Goal: Task Accomplishment & Management: Complete application form

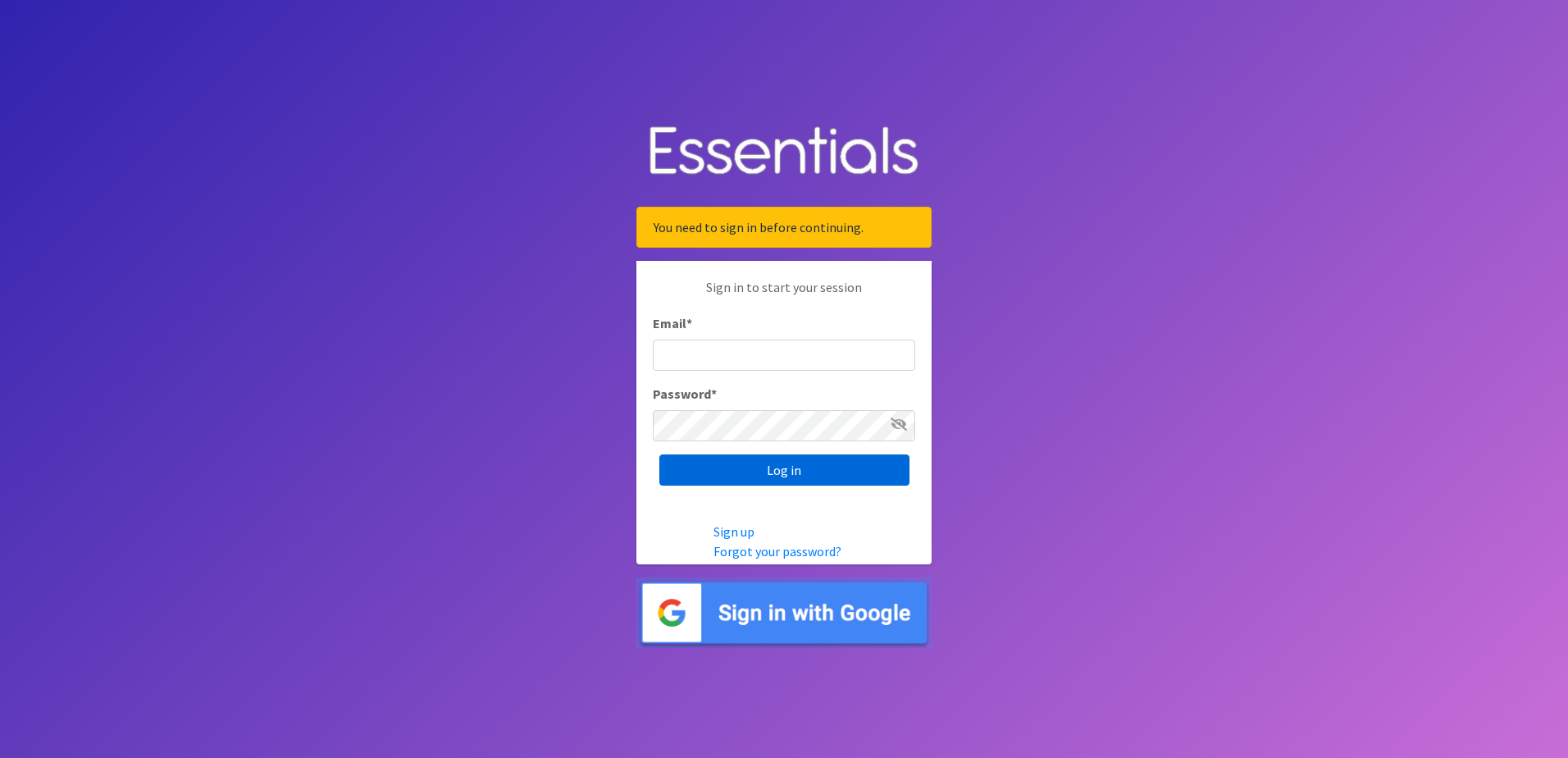
type input "[PERSON_NAME][EMAIL_ADDRESS][DOMAIN_NAME]"
click at [749, 476] on input "Log in" at bounding box center [784, 471] width 250 height 31
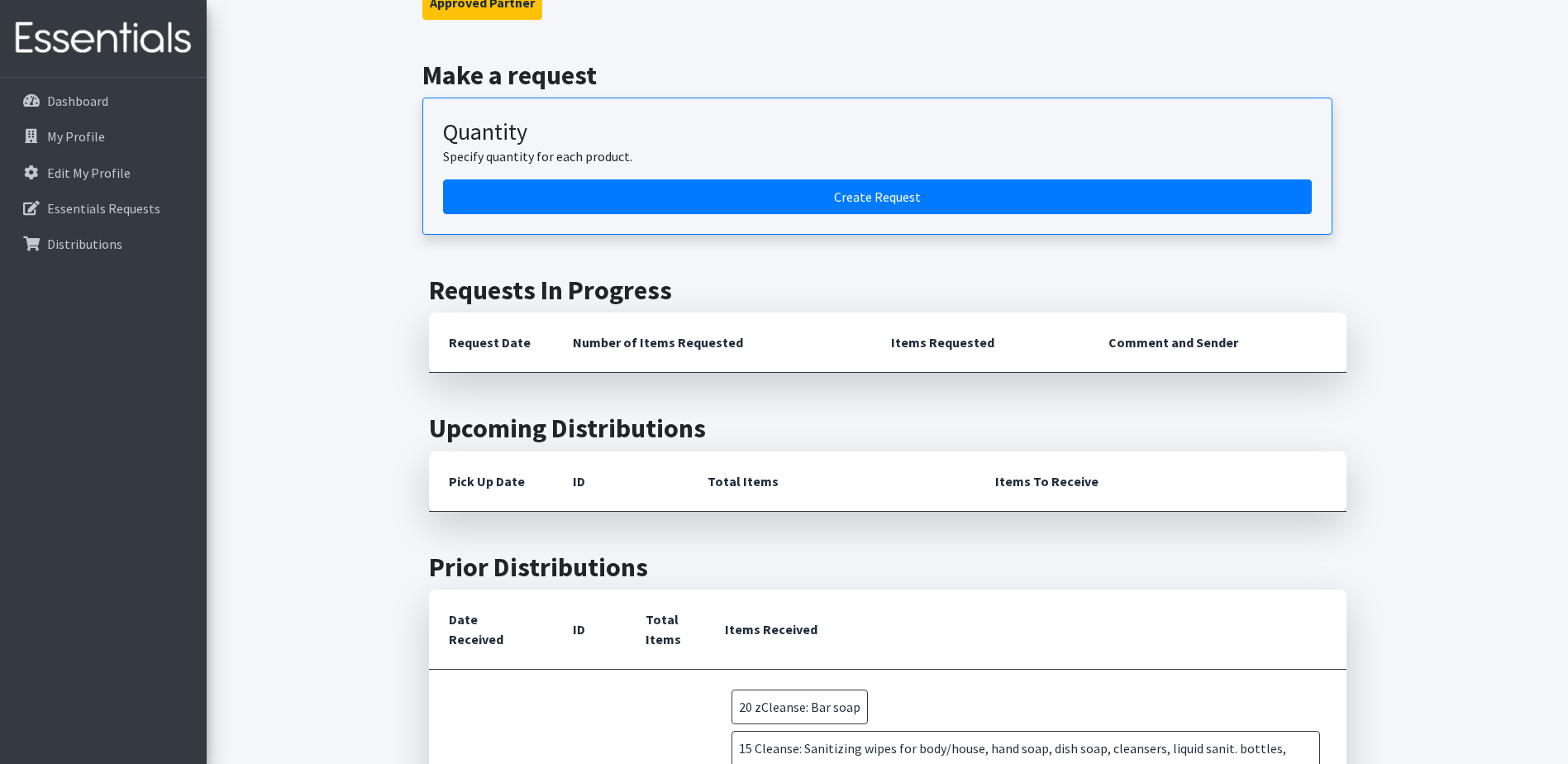
scroll to position [166, 0]
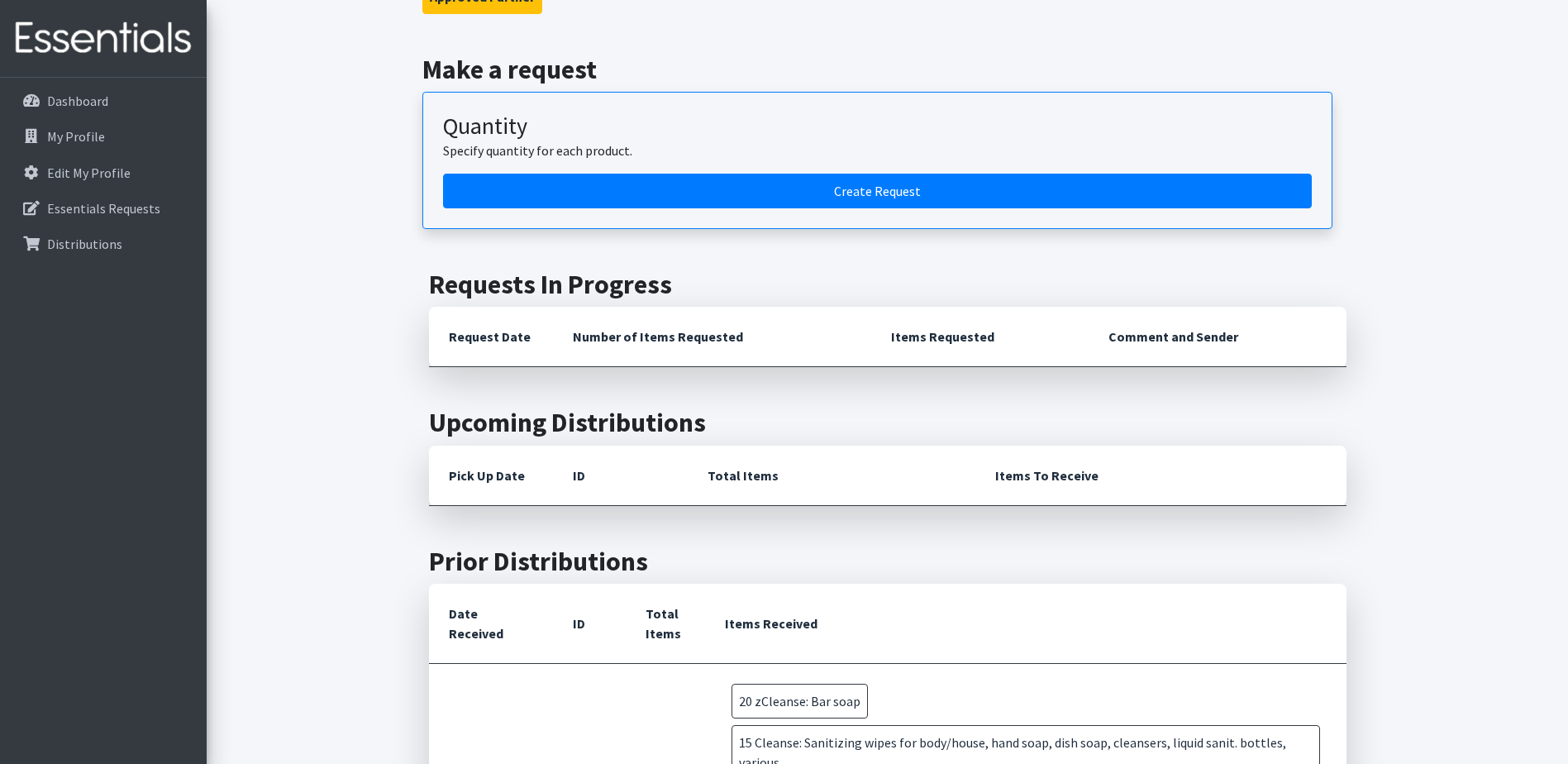
click at [534, 331] on th "Request Date" at bounding box center [491, 336] width 124 height 61
click at [498, 282] on h2 "Requests In Progress" at bounding box center [887, 285] width 917 height 32
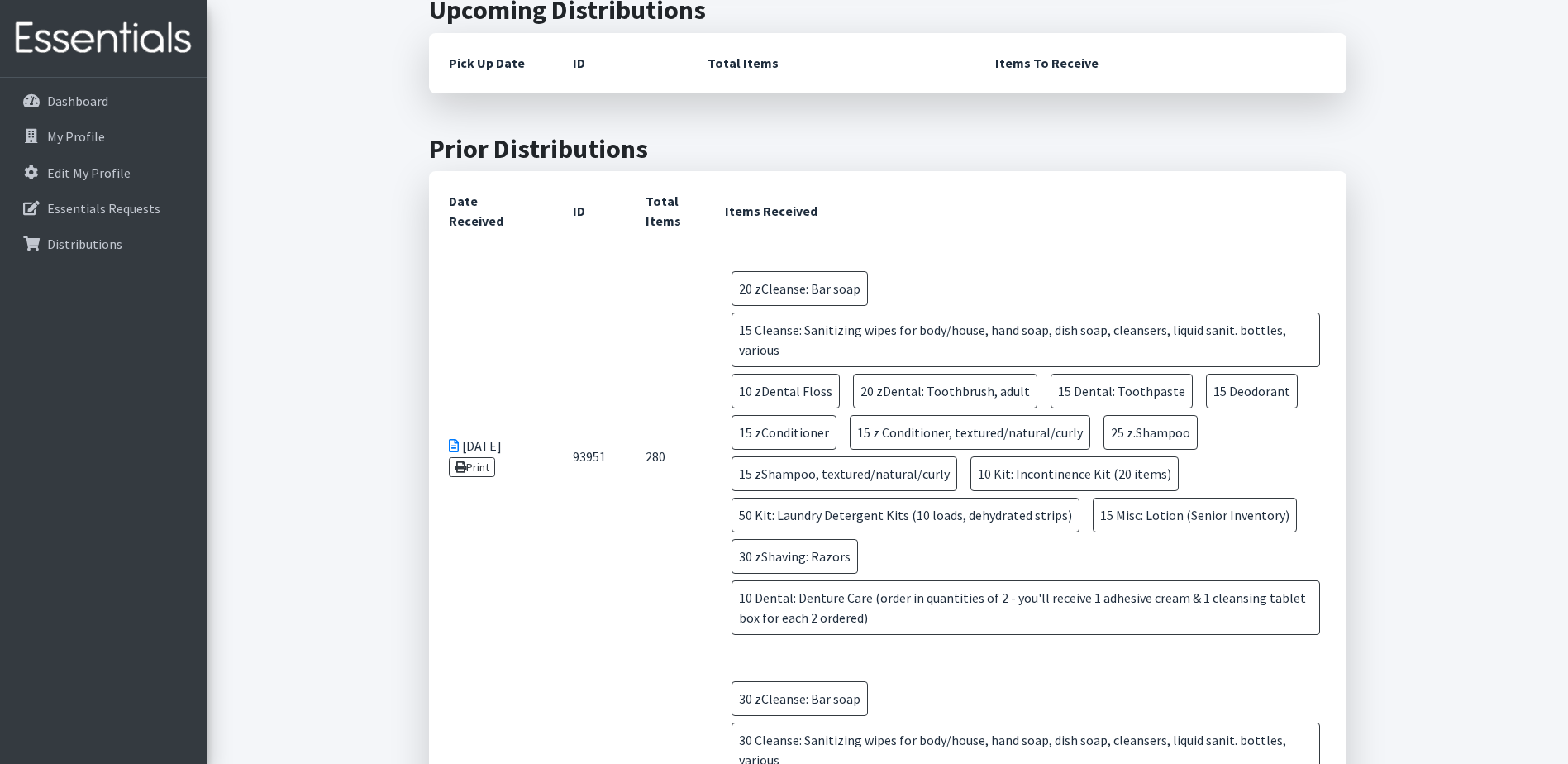
scroll to position [579, 0]
click at [476, 470] on link "Print" at bounding box center [472, 466] width 47 height 20
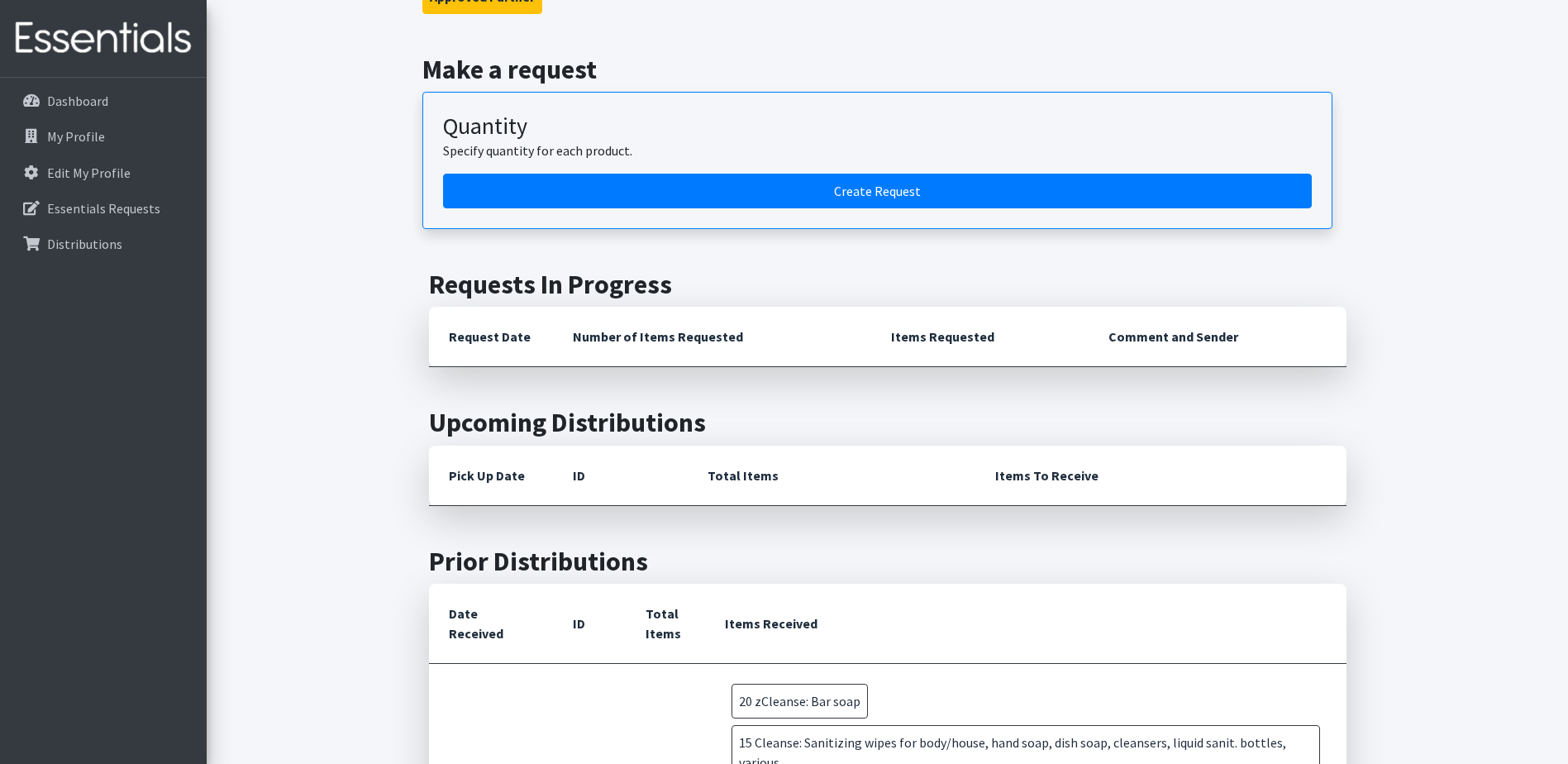
scroll to position [0, 0]
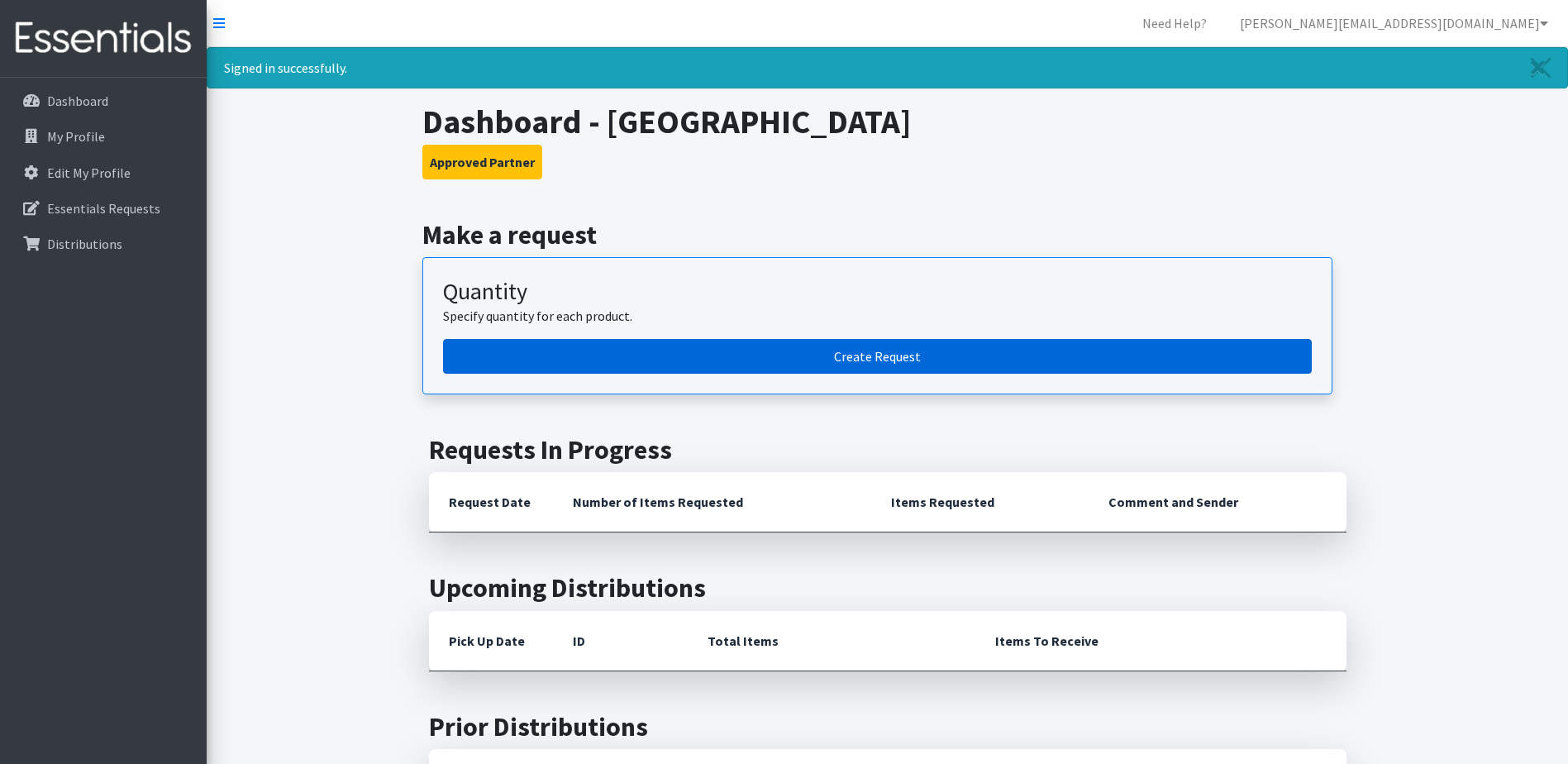
click at [637, 370] on link "Create Request" at bounding box center [877, 356] width 869 height 34
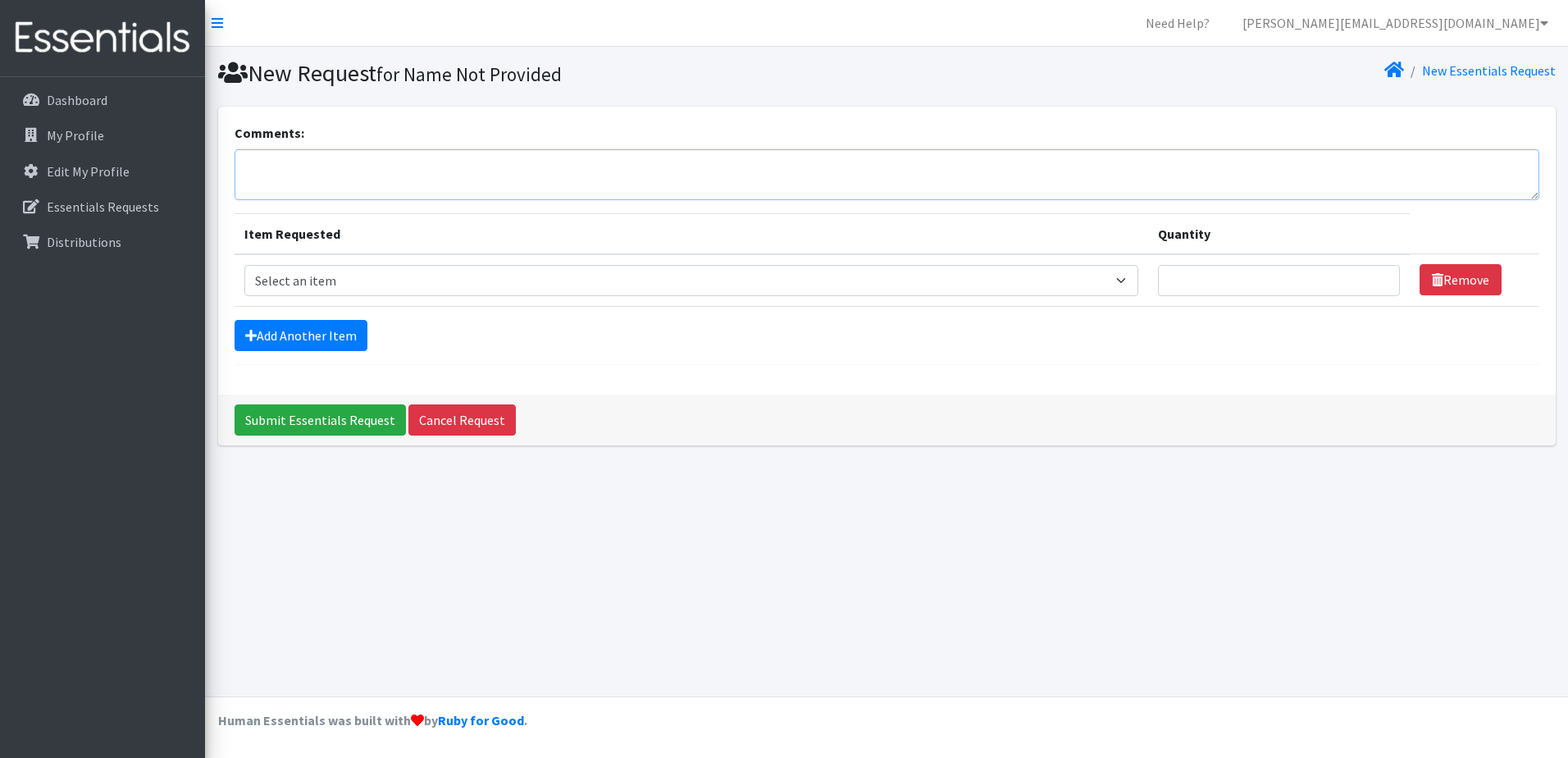
click at [285, 177] on textarea "Comments:" at bounding box center [887, 175] width 1305 height 51
click at [396, 274] on select "Select an item Cleanse: Bar soap Cleanse: Sanitizing wipes for body/house, hand…" at bounding box center [692, 281] width 894 height 31
select select "15546"
click at [245, 265] on select "Select an item Cleanse: Bar soap Cleanse: Sanitizing wipes for body/house, hand…" at bounding box center [692, 281] width 894 height 31
click at [1331, 274] on input "Quantity" at bounding box center [1279, 281] width 242 height 31
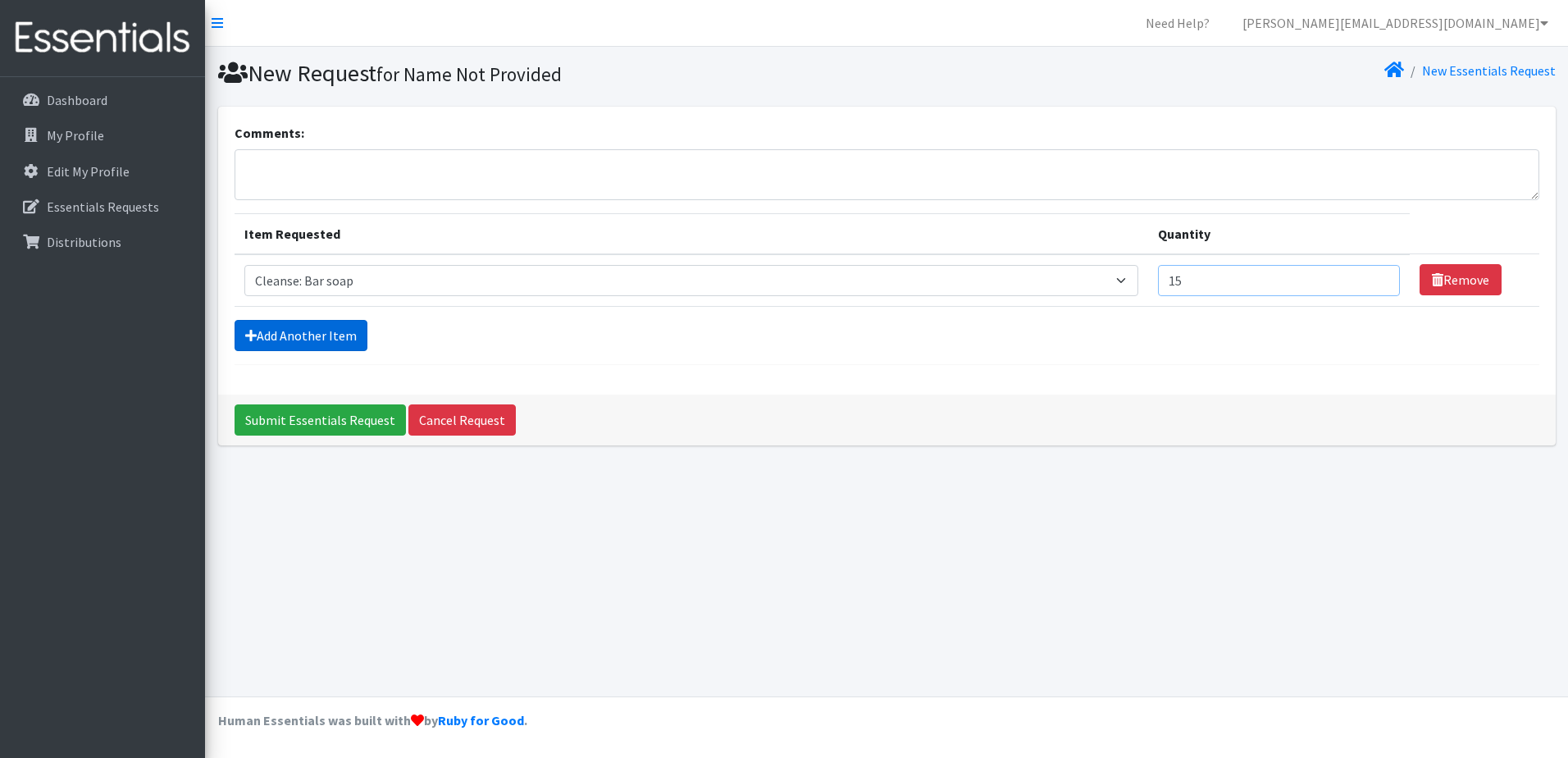
type input "15"
click at [296, 333] on link "Add Another Item" at bounding box center [301, 336] width 133 height 31
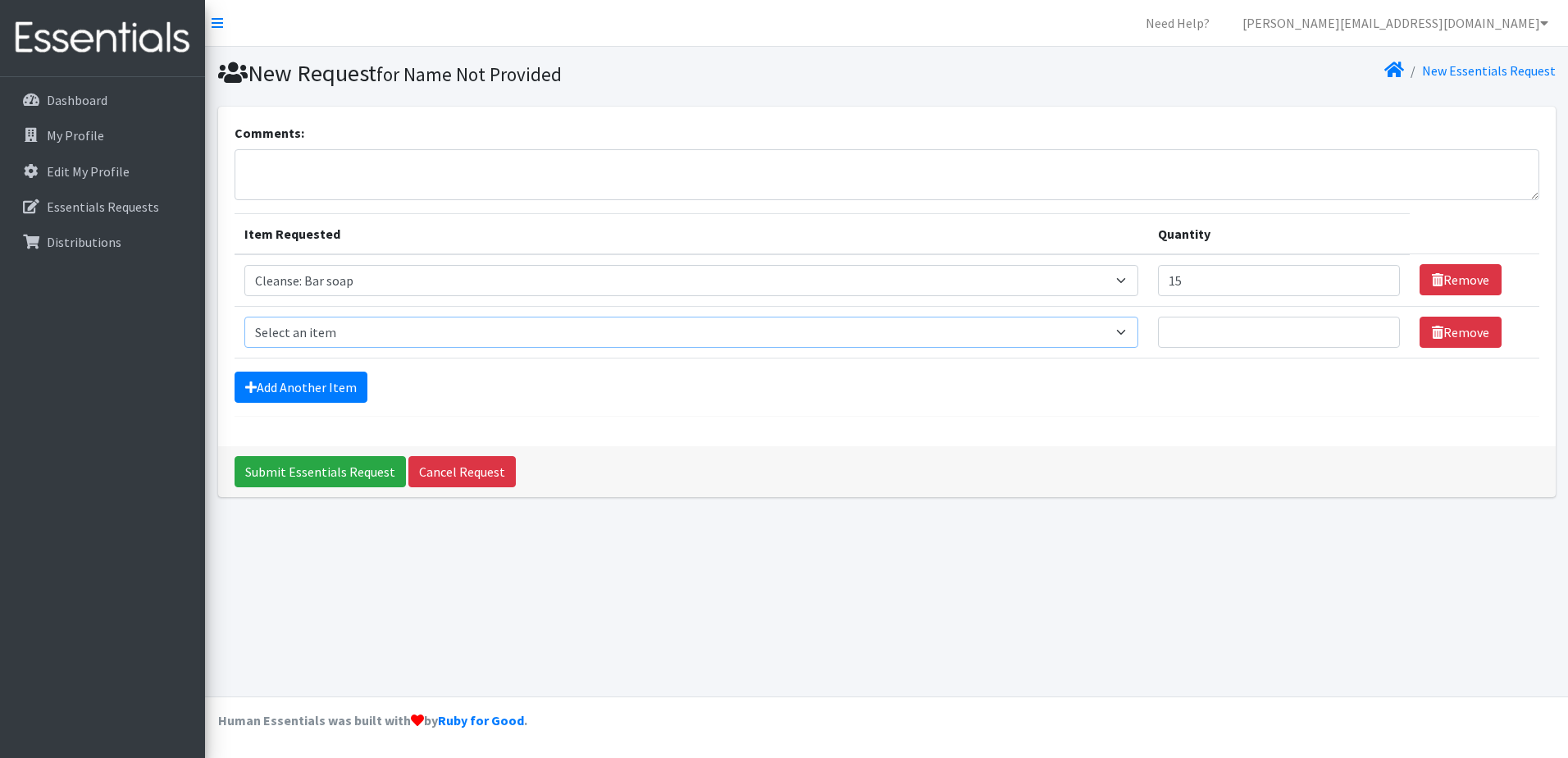
click at [273, 331] on select "Select an item Cleanse: Bar soap Cleanse: Sanitizing wipes for body/house, hand…" at bounding box center [692, 333] width 894 height 31
select select "12028"
click at [245, 317] on select "Select an item Cleanse: Bar soap Cleanse: Sanitizing wipes for body/house, hand…" at bounding box center [692, 333] width 894 height 31
click at [1215, 333] on input "Quantity" at bounding box center [1279, 333] width 242 height 31
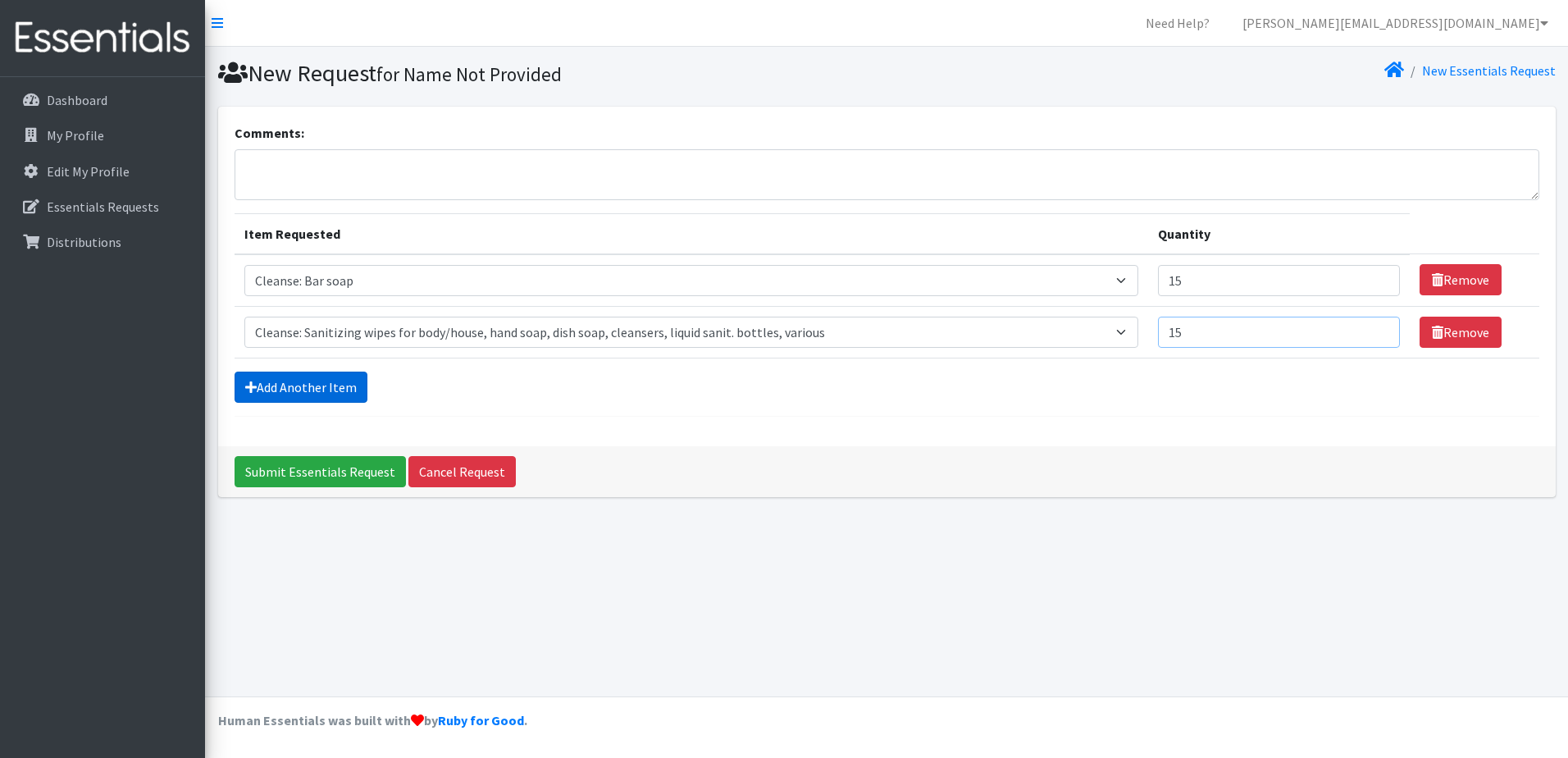
type input "15"
click at [273, 386] on link "Add Another Item" at bounding box center [301, 387] width 133 height 31
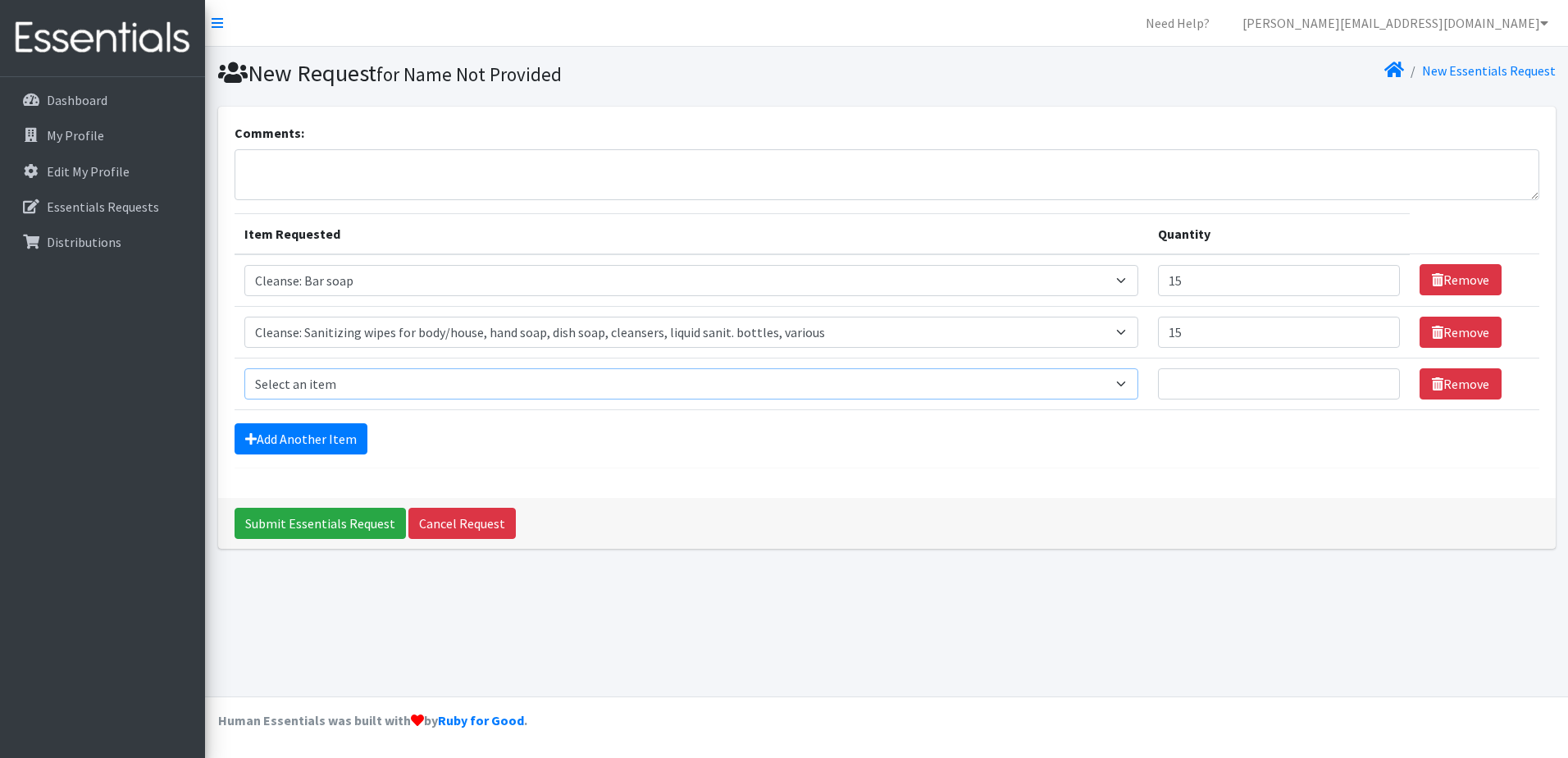
click at [273, 386] on select "Select an item Cleanse: Bar soap Cleanse: Sanitizing wipes for body/house, hand…" at bounding box center [692, 385] width 894 height 31
click at [245, 369] on select "Select an item Cleanse: Bar soap Cleanse: Sanitizing wipes for body/house, hand…" at bounding box center [692, 385] width 894 height 31
click at [318, 391] on select "Select an item Cleanse: Bar soap Cleanse: Sanitizing wipes for body/house, hand…" at bounding box center [692, 385] width 894 height 31
select select "15547"
click at [245, 369] on select "Select an item Cleanse: Bar soap Cleanse: Sanitizing wipes for body/house, hand…" at bounding box center [692, 385] width 894 height 31
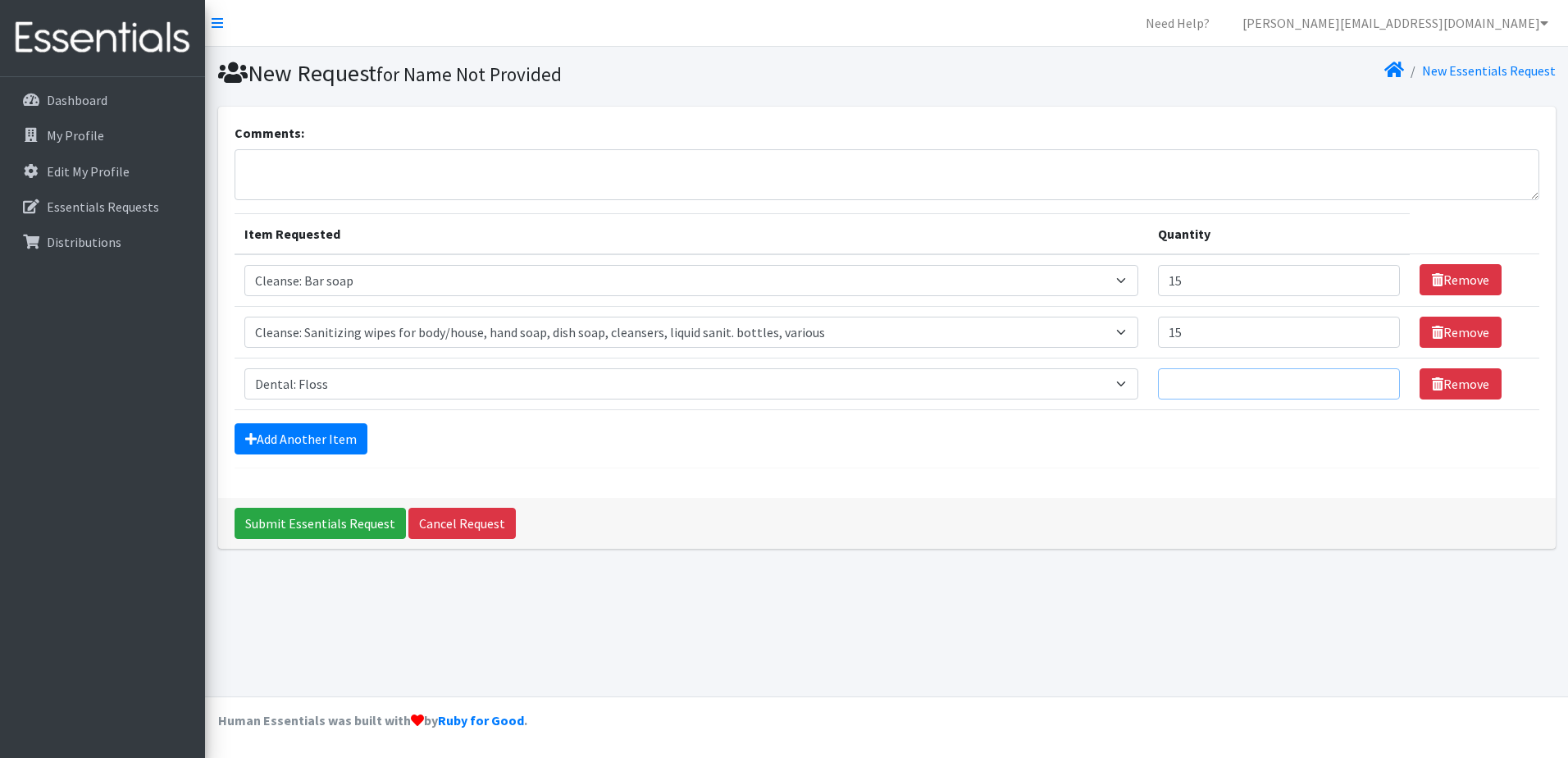
click at [1182, 388] on input "Quantity" at bounding box center [1279, 385] width 242 height 31
type input "15"
click at [301, 454] on link "Add Another Item" at bounding box center [301, 439] width 133 height 31
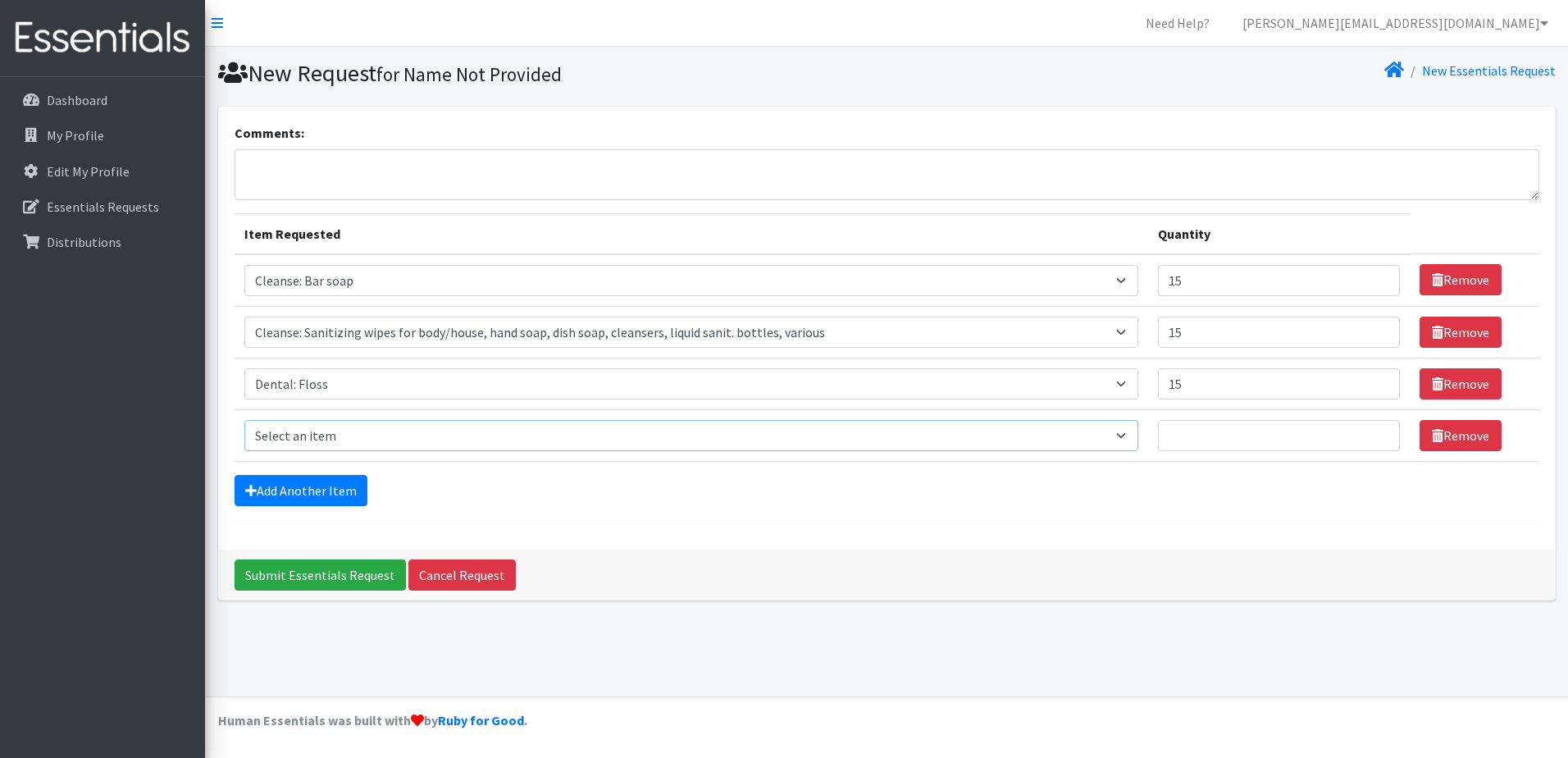
click at [292, 430] on select "Select an item Cleanse: Bar soap Cleanse: Sanitizing wipes for body/house, hand…" at bounding box center [692, 435] width 894 height 31
select select "15549"
click at [245, 420] on select "Select an item Cleanse: Bar soap Cleanse: Sanitizing wipes for body/house, hand…" at bounding box center [692, 435] width 894 height 31
click at [1212, 436] on input "Quantity" at bounding box center [1279, 435] width 242 height 31
type input "15"
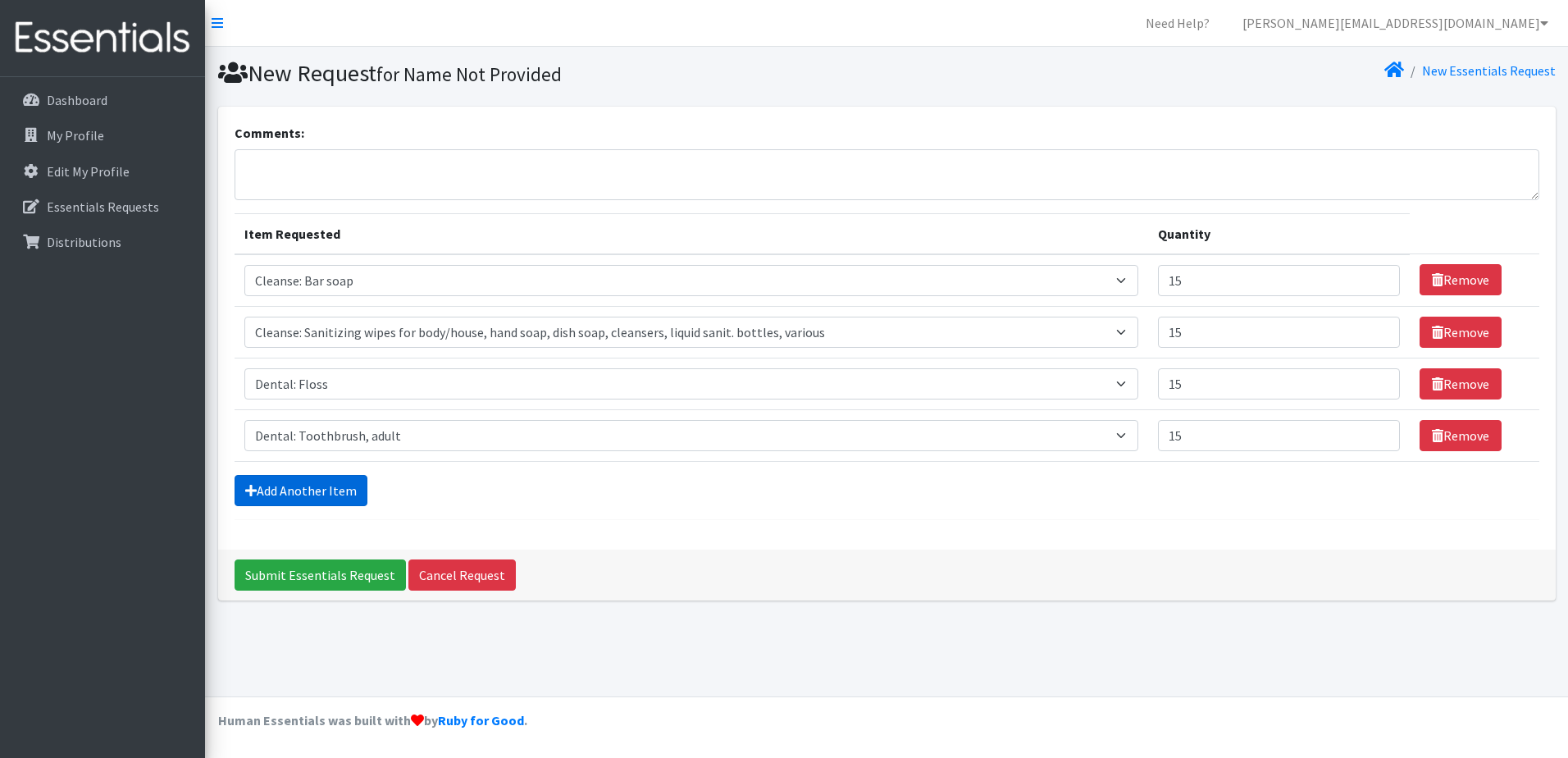
click at [323, 492] on link "Add Another Item" at bounding box center [301, 491] width 133 height 31
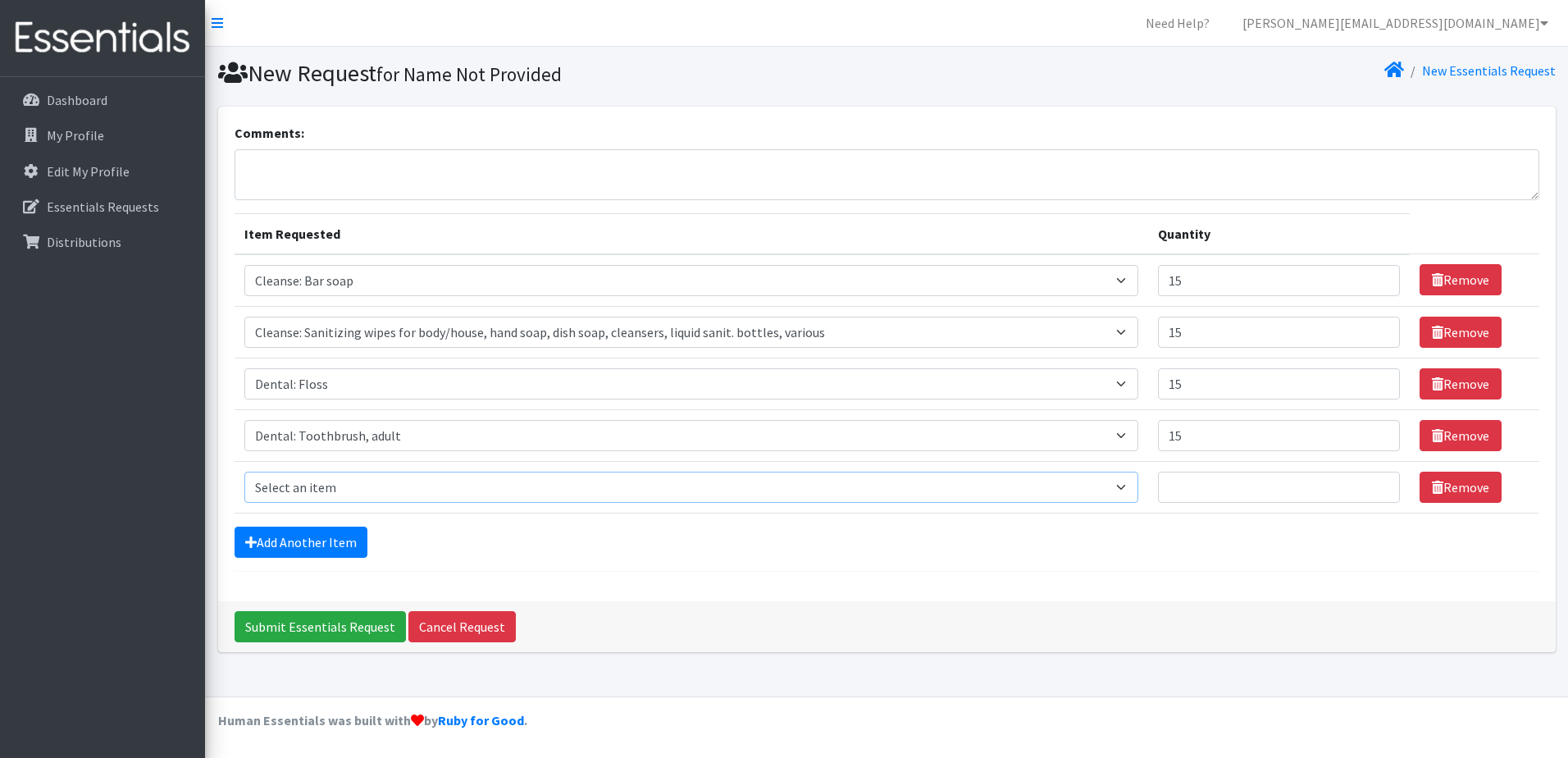
click at [296, 485] on select "Select an item Cleanse: Bar soap Cleanse: Sanitizing wipes for body/house, hand…" at bounding box center [692, 487] width 894 height 31
select select "12032"
click at [245, 471] on select "Select an item Cleanse: Bar soap Cleanse: Sanitizing wipes for body/house, hand…" at bounding box center [692, 487] width 894 height 31
click at [1181, 487] on input "Quantity" at bounding box center [1279, 487] width 242 height 31
type input "15"
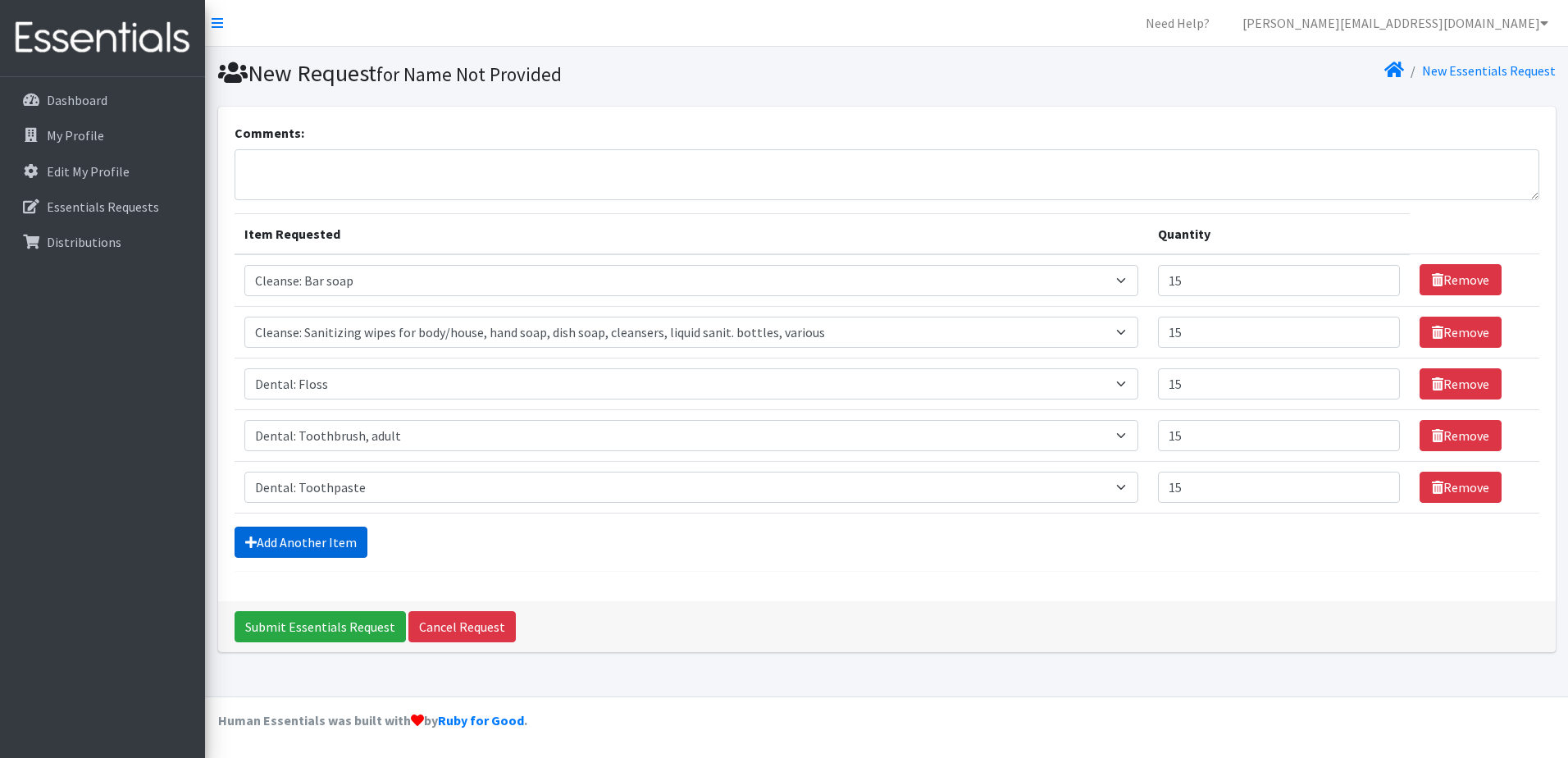
click at [282, 544] on link "Add Another Item" at bounding box center [301, 543] width 133 height 31
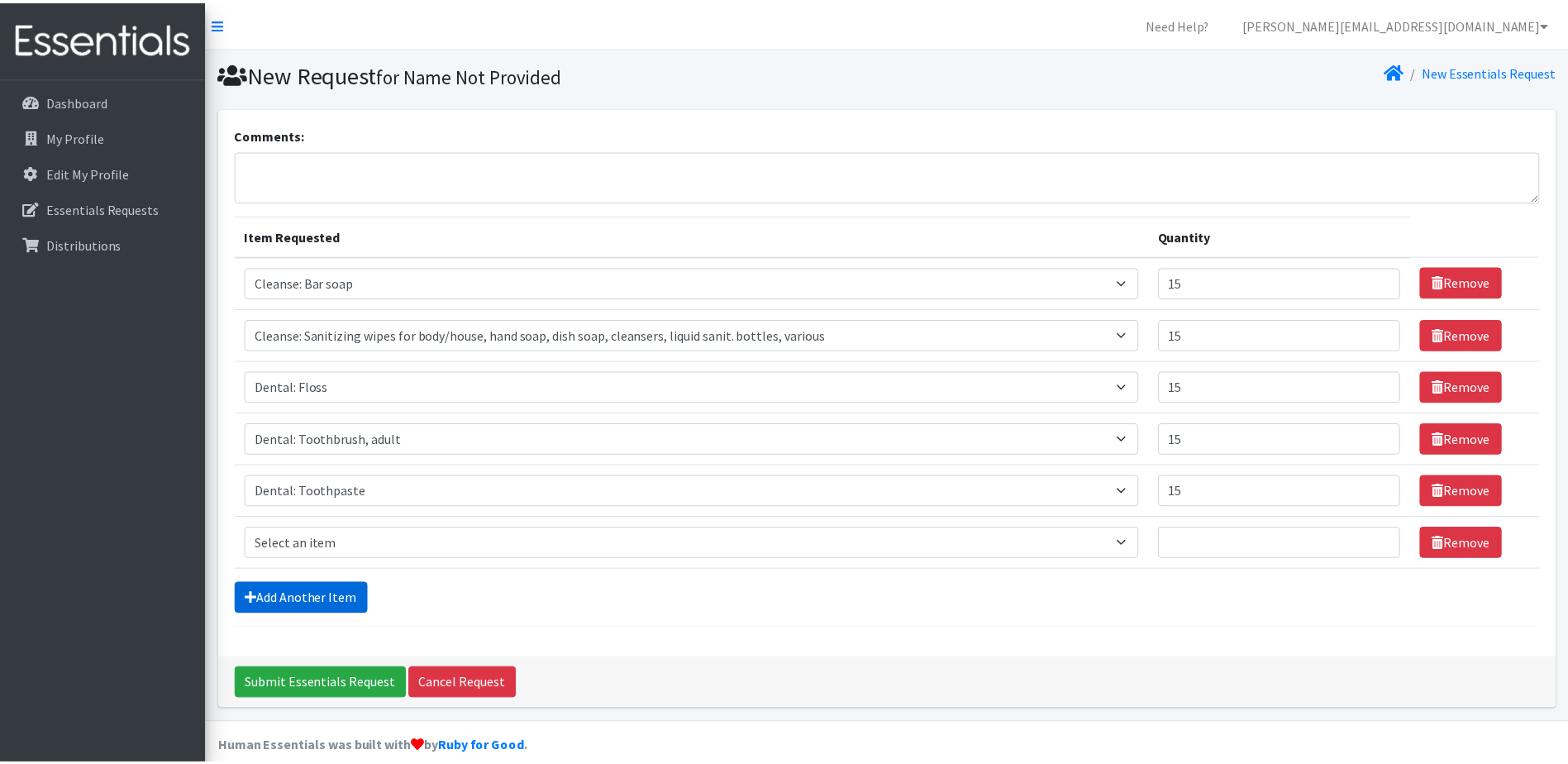
scroll to position [20, 0]
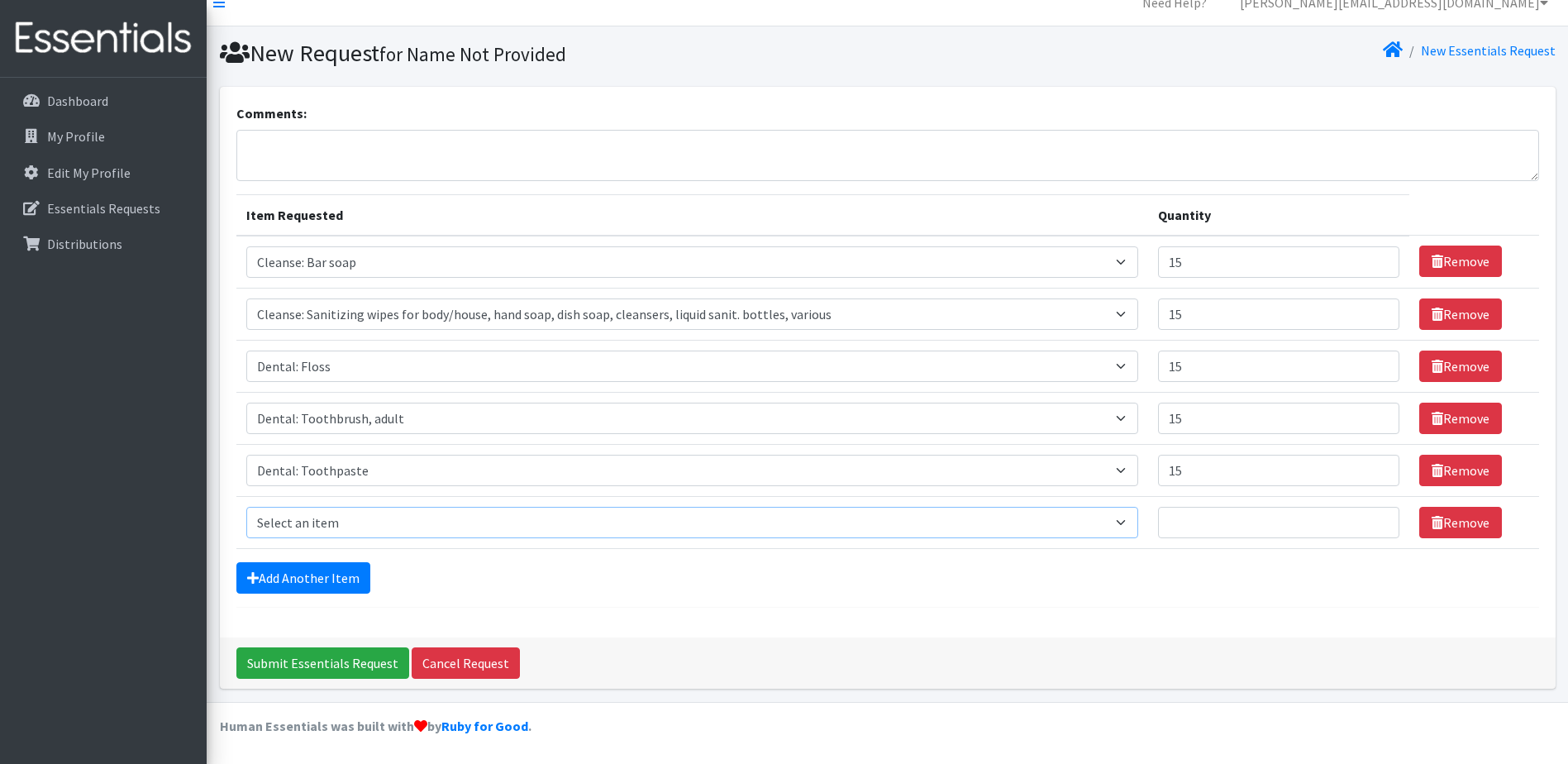
click at [298, 523] on select "Select an item Cleanse: Bar soap Cleanse: Sanitizing wipes for body/house, hand…" at bounding box center [693, 523] width 893 height 32
select select "12011"
click at [247, 507] on select "Select an item Cleanse: Bar soap Cleanse: Sanitizing wipes for body/house, hand…" at bounding box center [693, 523] width 893 height 32
click at [1233, 523] on input "Quantity" at bounding box center [1278, 523] width 241 height 32
type input "15"
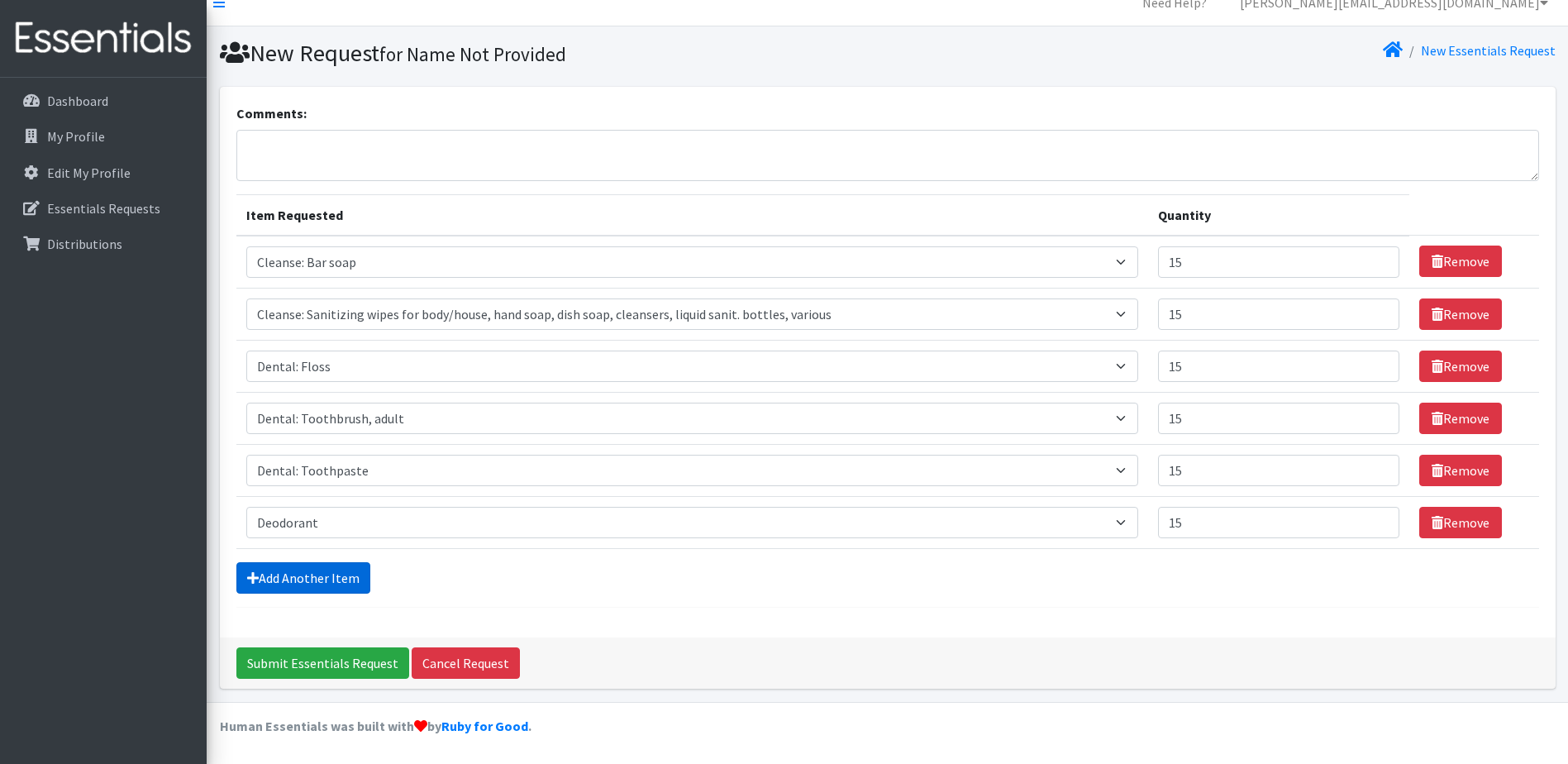
click at [269, 572] on link "Add Another Item" at bounding box center [304, 579] width 134 height 32
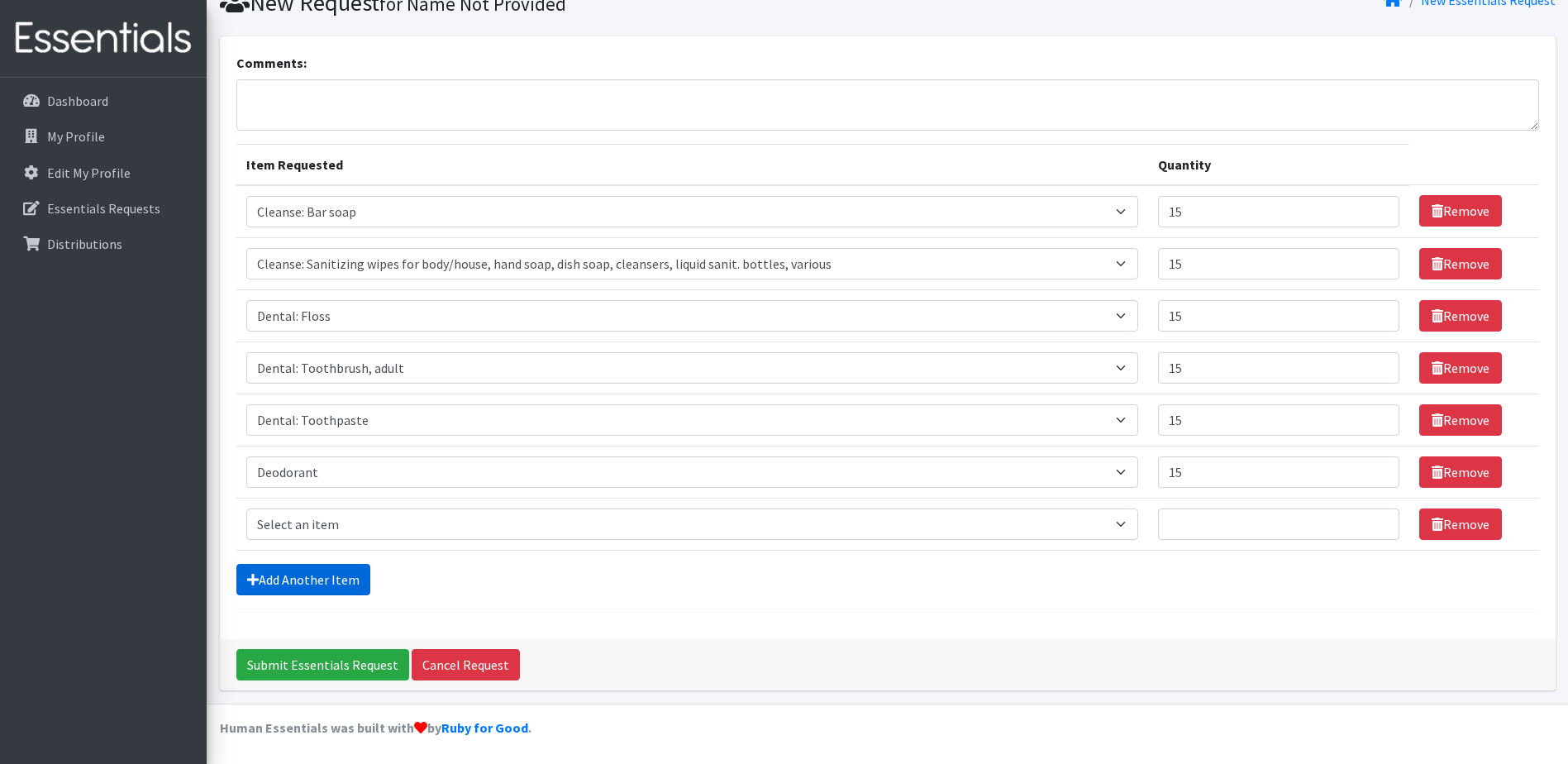
scroll to position [73, 0]
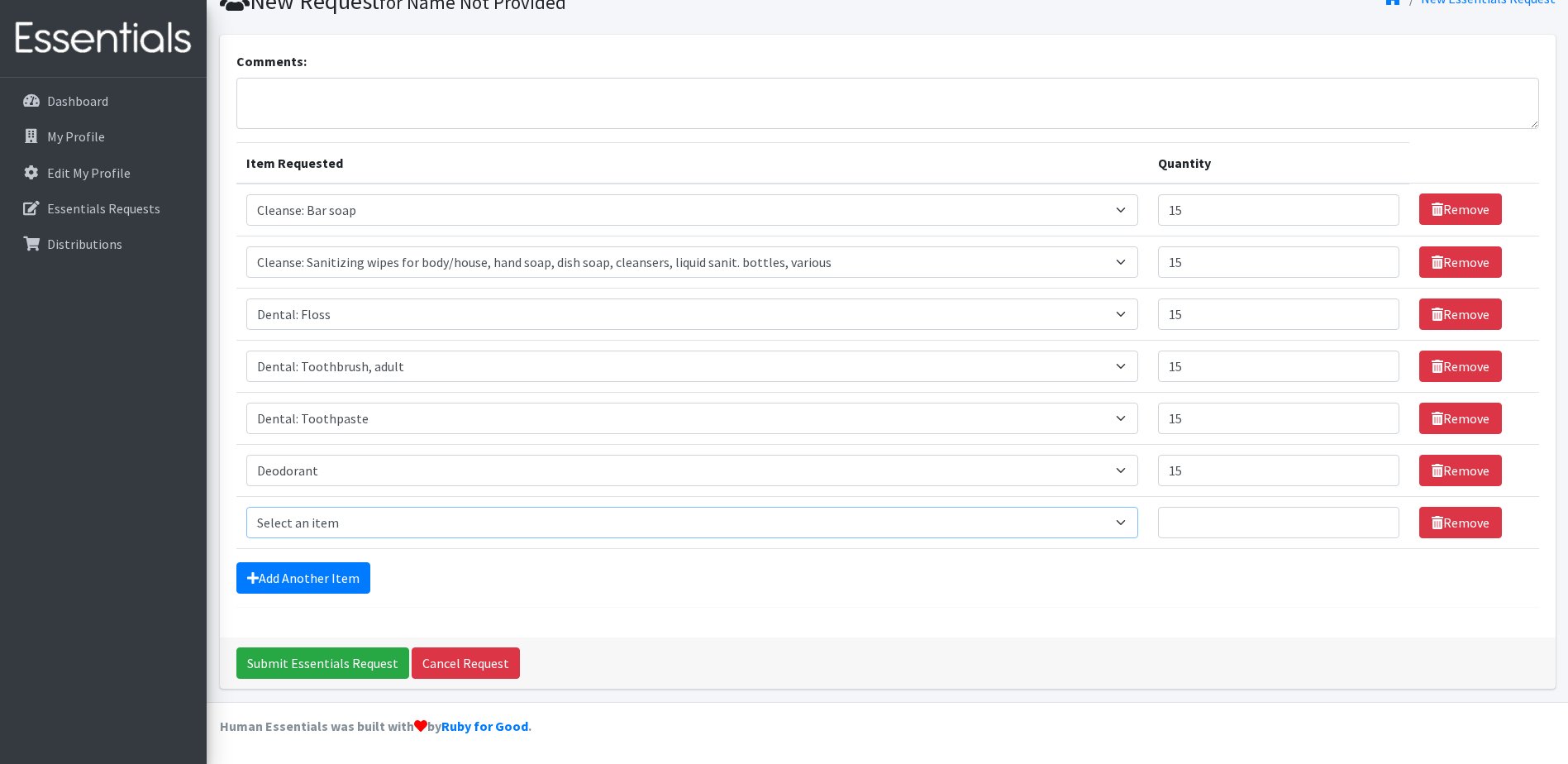
click at [291, 529] on select "Select an item Cleanse: Bar soap Cleanse: Sanitizing wipes for body/house, hand…" at bounding box center [693, 523] width 893 height 32
click at [247, 507] on select "Select an item Cleanse: Bar soap Cleanse: Sanitizing wipes for body/house, hand…" at bounding box center [693, 523] width 893 height 32
click at [357, 520] on select "Select an item Cleanse: Bar soap Cleanse: Sanitizing wipes for body/house, hand…" at bounding box center [693, 523] width 893 height 32
select select "15546"
click at [247, 507] on select "Select an item Cleanse: Bar soap Cleanse: Sanitizing wipes for body/house, hand…" at bounding box center [693, 523] width 893 height 32
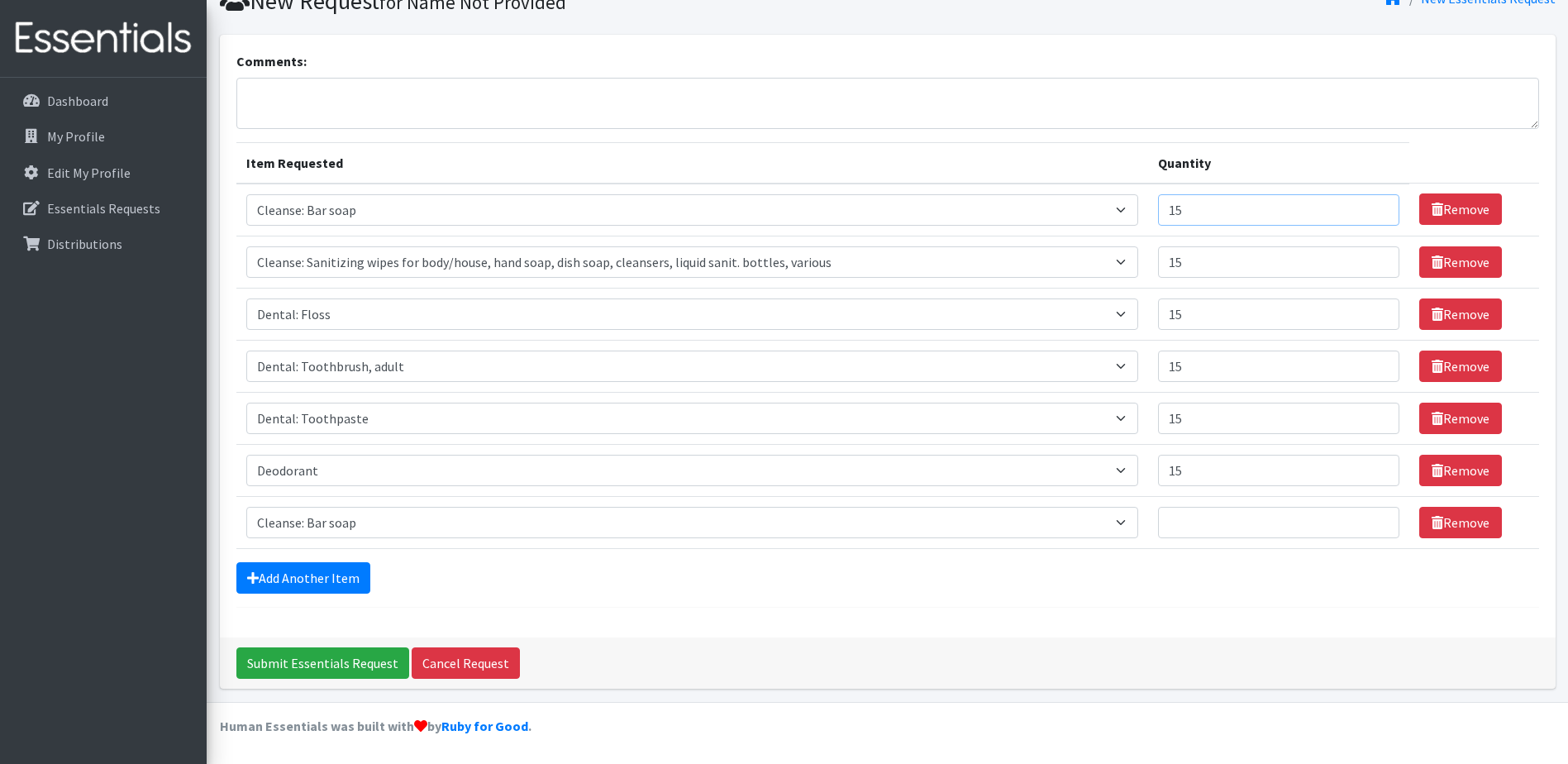
click at [1233, 202] on input "15" at bounding box center [1278, 211] width 241 height 32
drag, startPoint x: 1218, startPoint y: 220, endPoint x: 1158, endPoint y: 217, distance: 60.1
click at [1158, 217] on tr "Item Requested Select an item Cleanse: Bar soap Cleanse: Sanitizing wipes for b…" at bounding box center [887, 210] width 1303 height 53
type input "20"
click at [286, 524] on select "Select an item Cleanse: Bar soap Cleanse: Sanitizing wipes for body/house, hand…" at bounding box center [693, 523] width 893 height 32
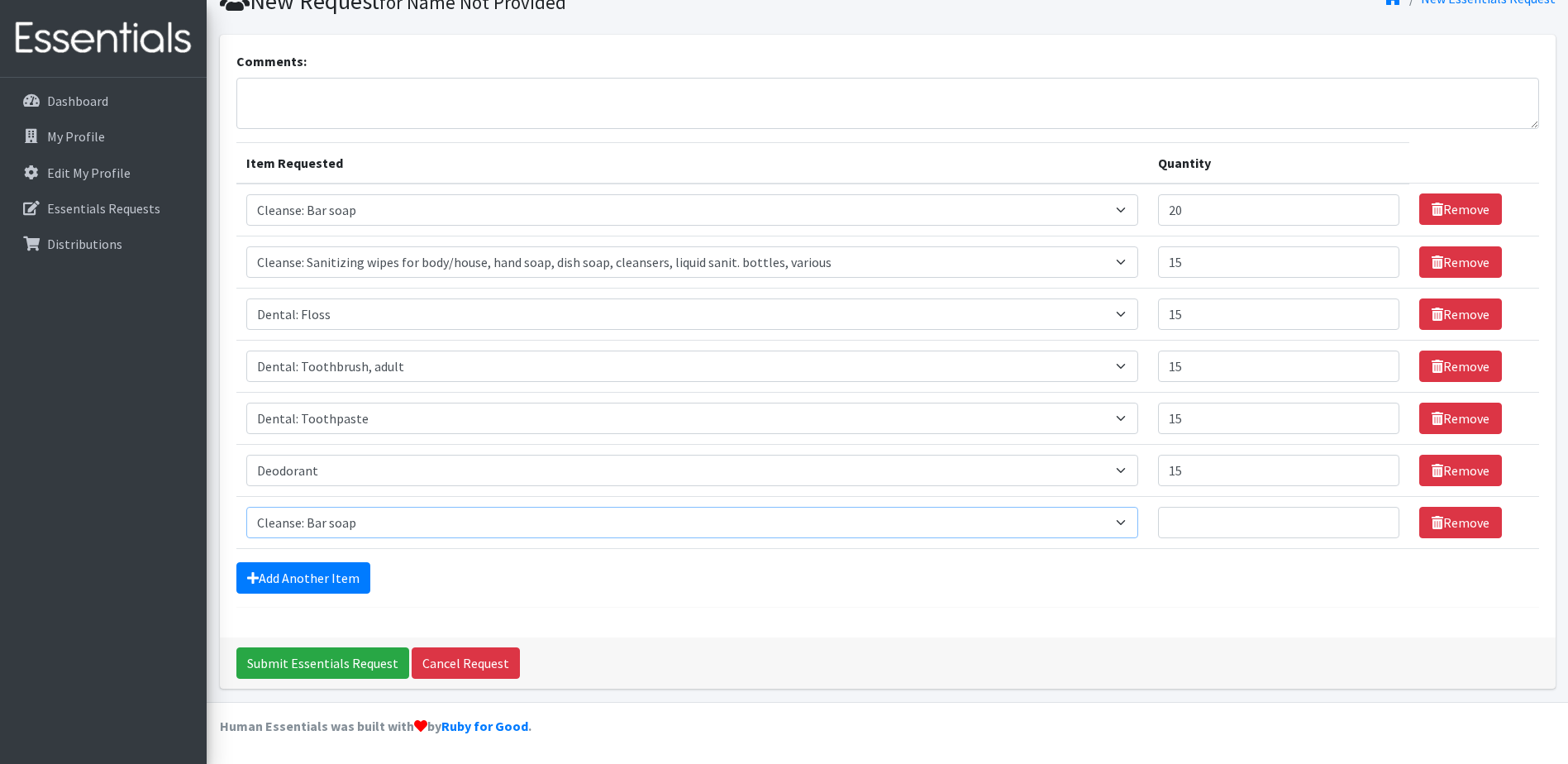
click at [286, 524] on select "Select an item Cleanse: Bar soap Cleanse: Sanitizing wipes for body/house, hand…" at bounding box center [693, 523] width 893 height 32
select select "15542"
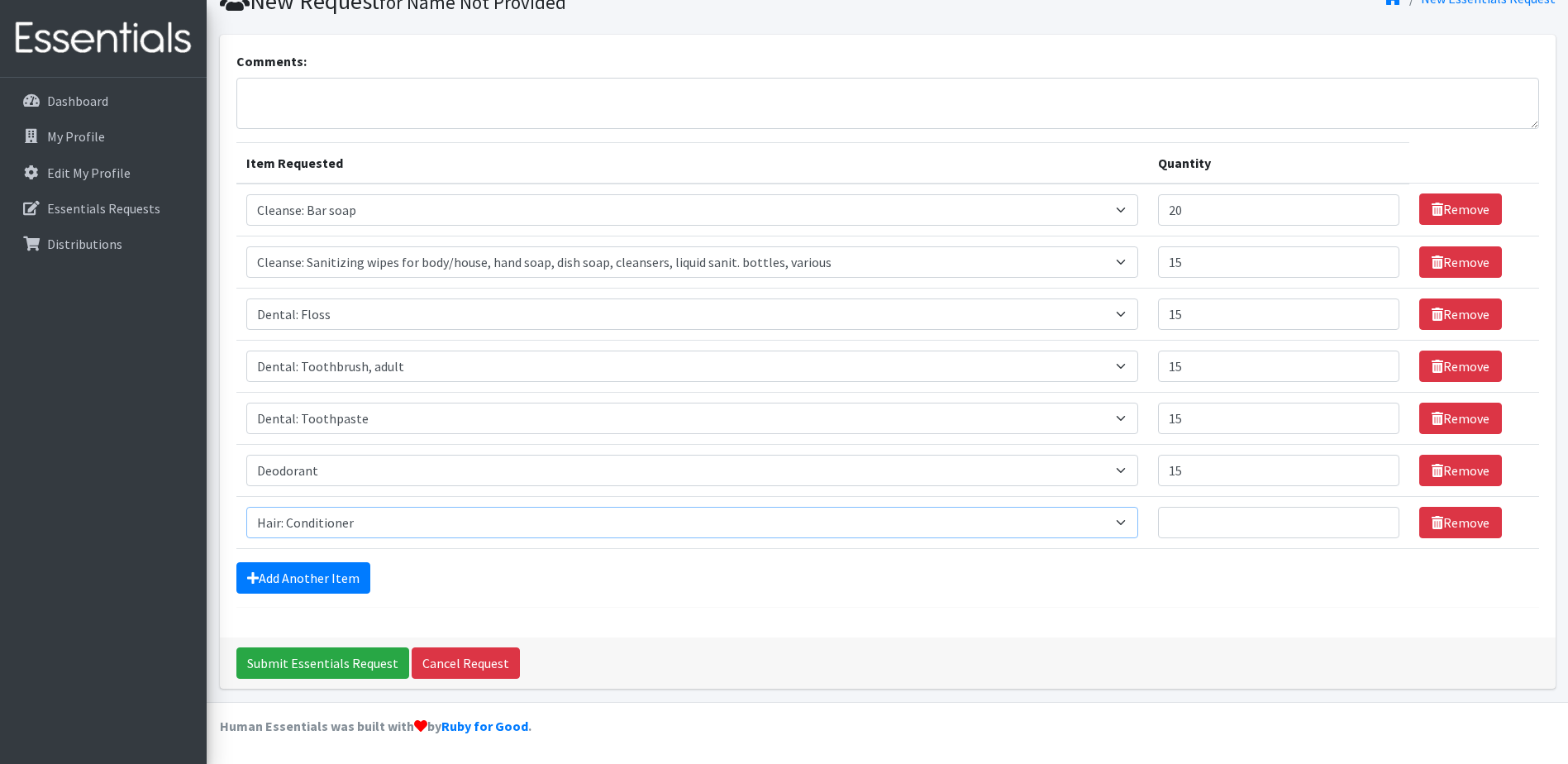
click at [247, 507] on select "Select an item Cleanse: Bar soap Cleanse: Sanitizing wipes for body/house, hand…" at bounding box center [693, 523] width 893 height 32
click at [1194, 519] on input "Quantity" at bounding box center [1278, 523] width 241 height 32
type input "15"
click at [342, 570] on link "Add Another Item" at bounding box center [304, 579] width 134 height 32
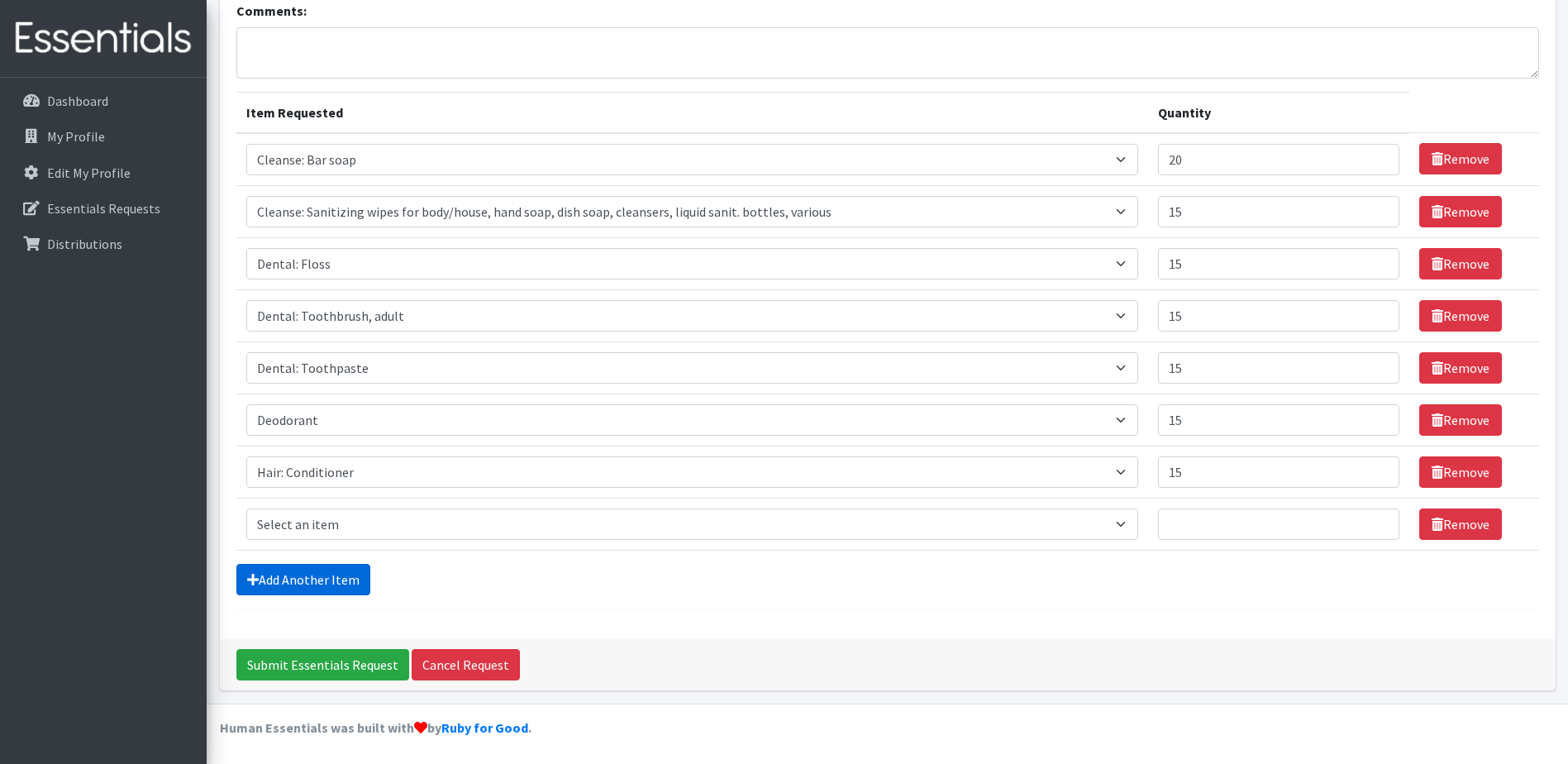
scroll to position [125, 0]
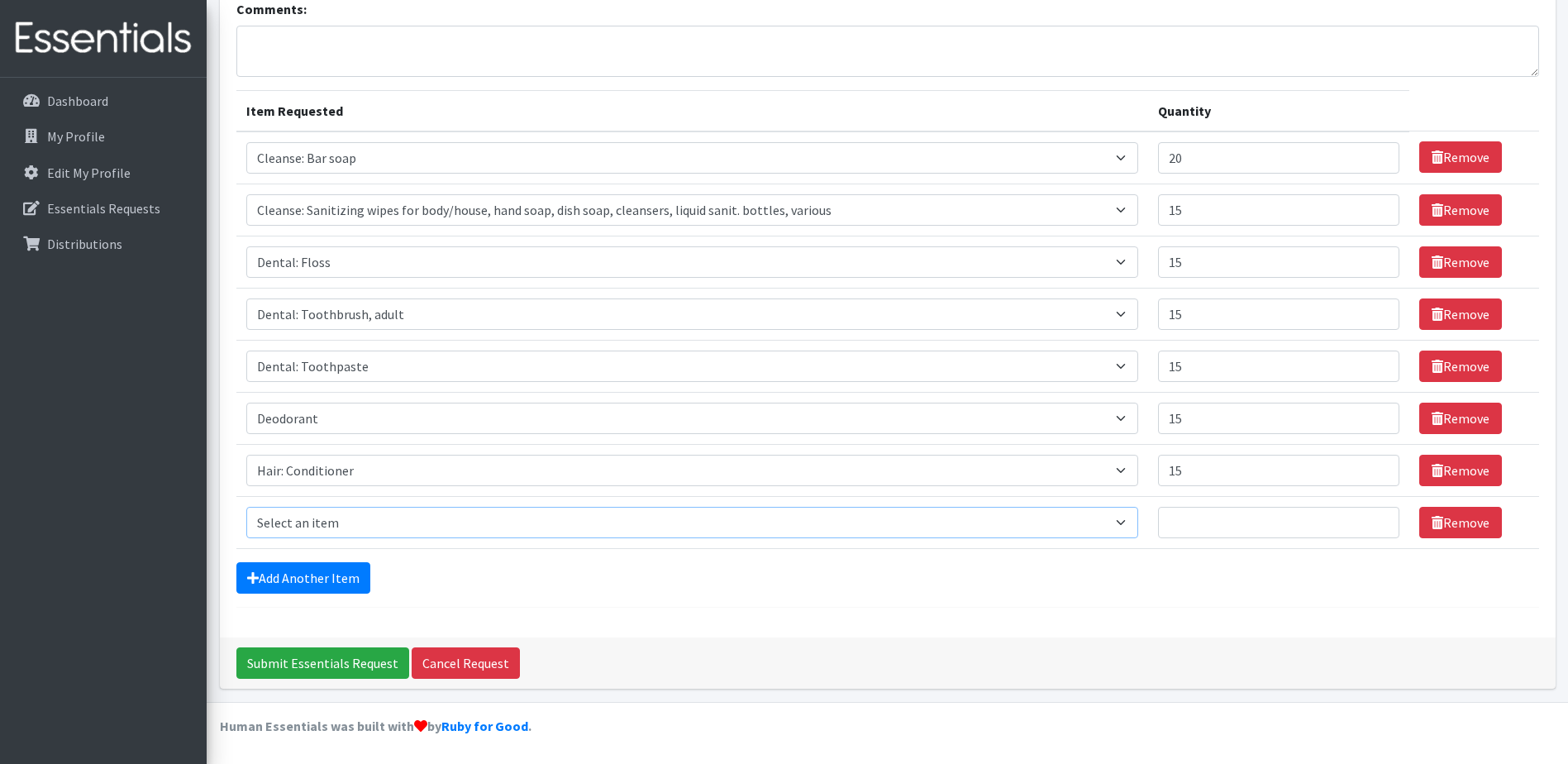
click at [292, 519] on select "Select an item Cleanse: Bar soap Cleanse: Sanitizing wipes for body/house, hand…" at bounding box center [693, 523] width 893 height 32
select select "15543"
click at [247, 507] on select "Select an item Cleanse: Bar soap Cleanse: Sanitizing wipes for body/house, hand…" at bounding box center [693, 523] width 893 height 32
click at [1214, 526] on input "Quantity" at bounding box center [1278, 523] width 241 height 32
type input "15"
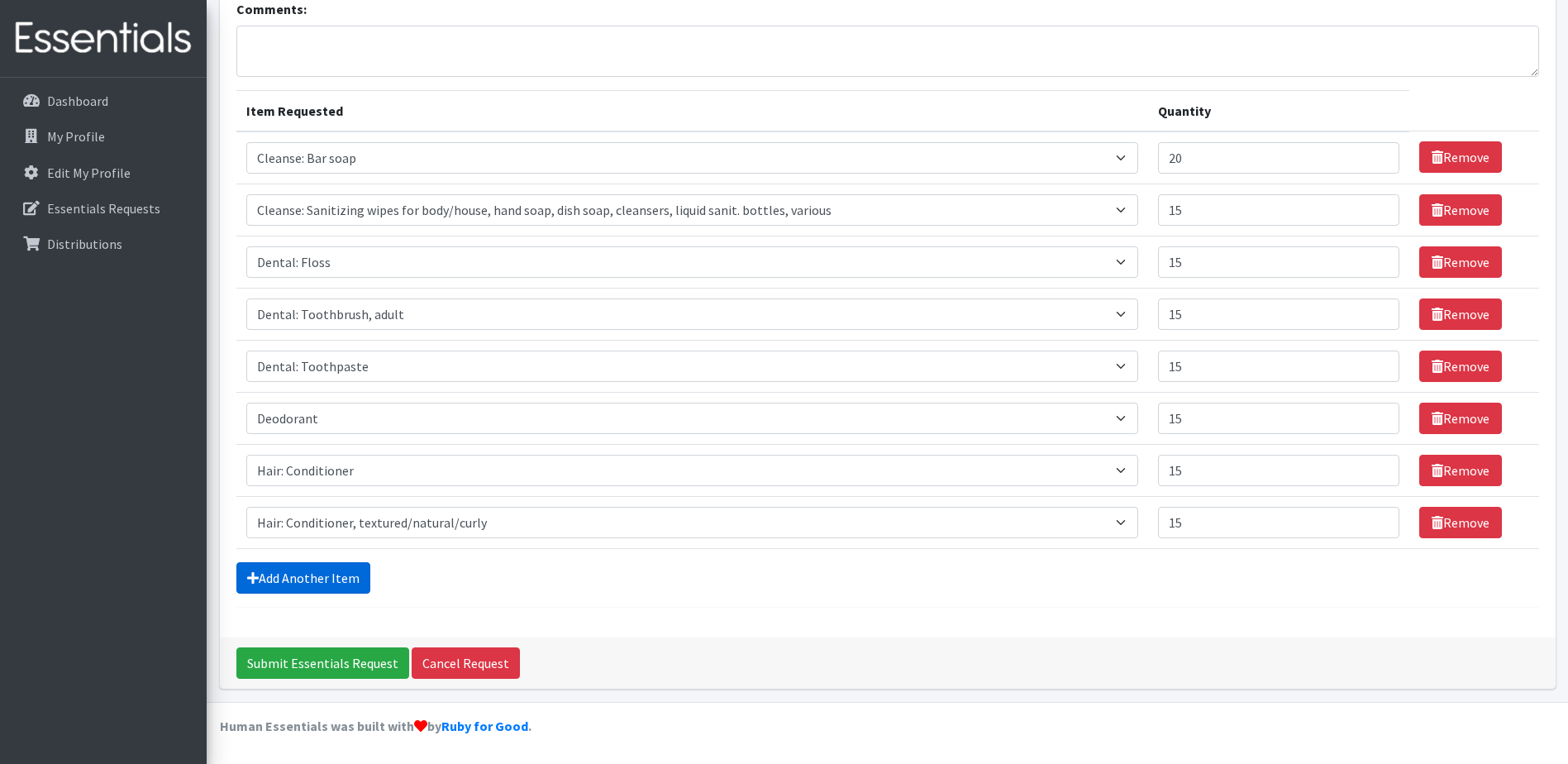
click at [292, 572] on link "Add Another Item" at bounding box center [304, 579] width 134 height 32
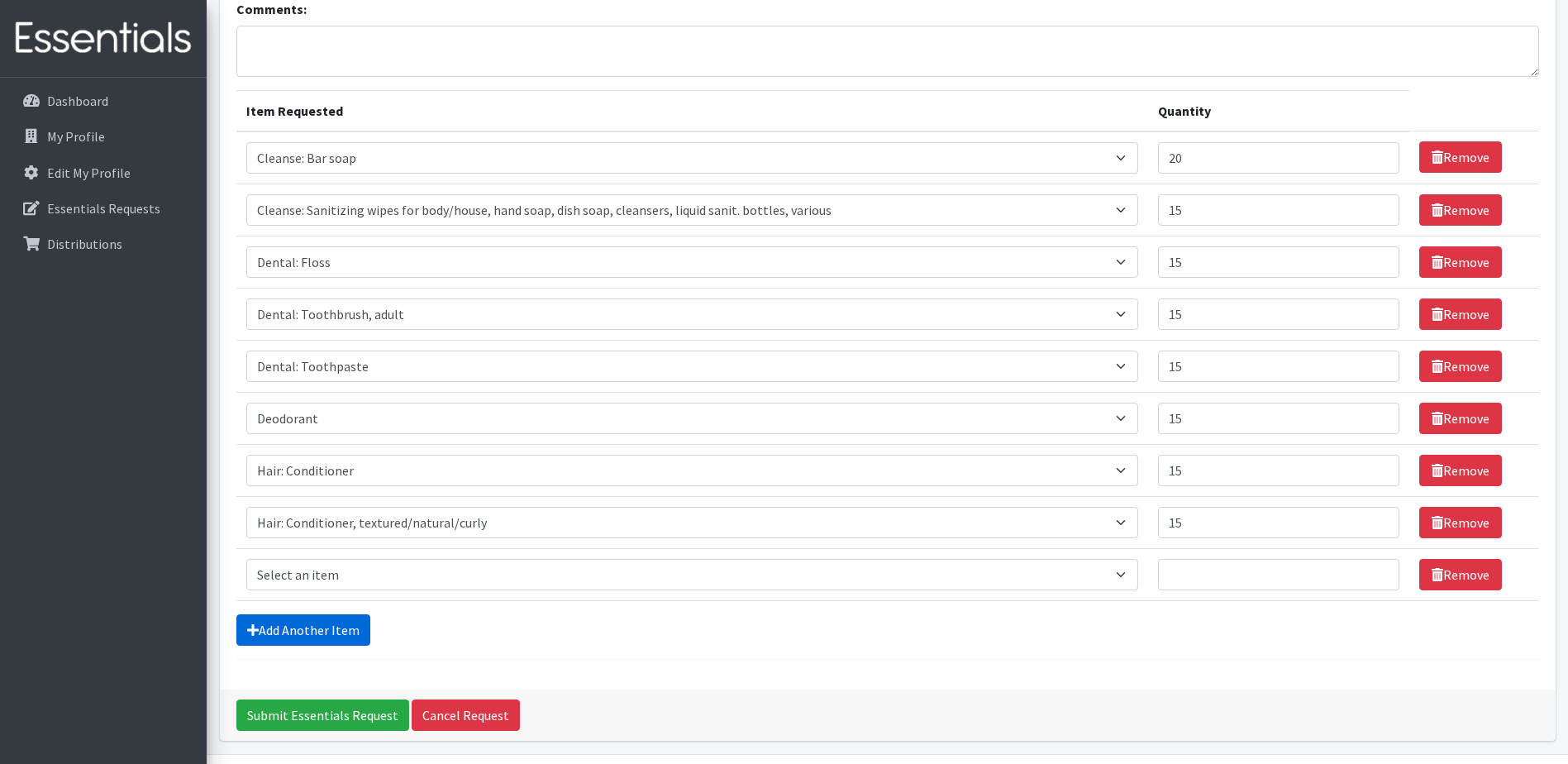
scroll to position [177, 0]
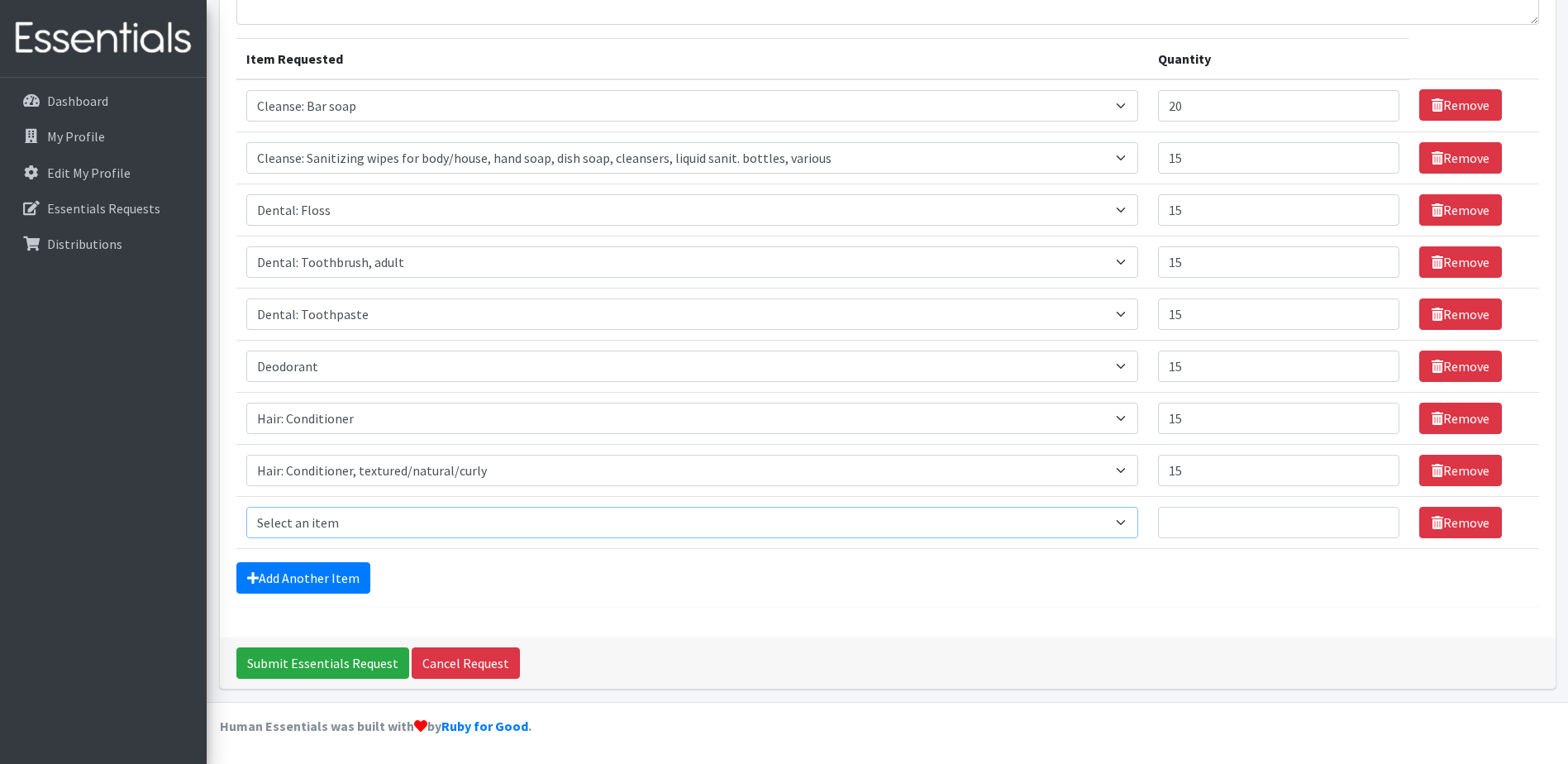
click at [291, 526] on select "Select an item Cleanse: Bar soap Cleanse: Sanitizing wipes for body/house, hand…" at bounding box center [693, 523] width 893 height 32
select select "15544"
click at [247, 507] on select "Select an item Cleanse: Bar soap Cleanse: Sanitizing wipes for body/house, hand…" at bounding box center [693, 523] width 893 height 32
click at [1191, 522] on input "Quantity" at bounding box center [1278, 523] width 241 height 32
type input "25"
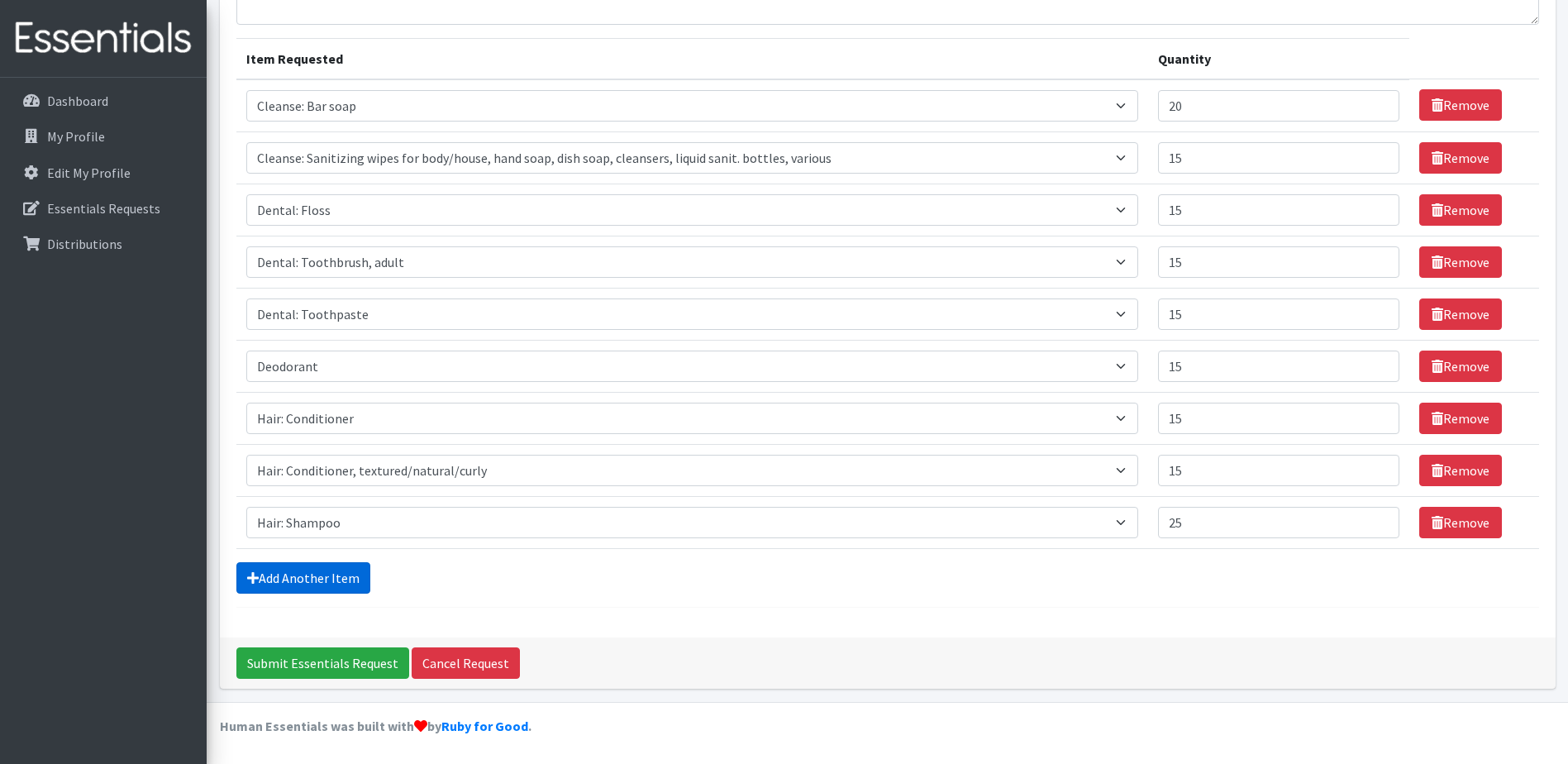
click at [276, 581] on link "Add Another Item" at bounding box center [304, 579] width 134 height 32
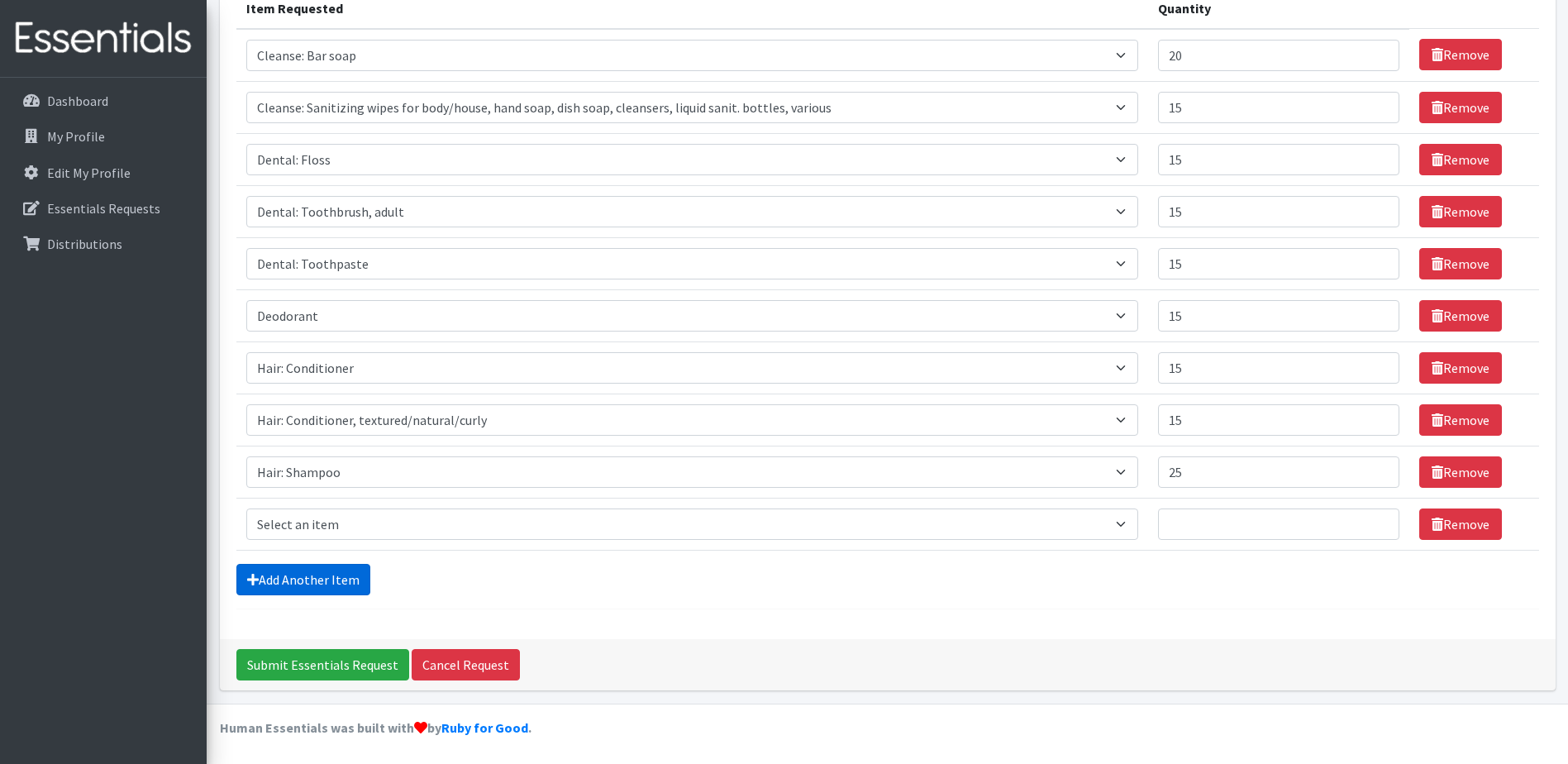
scroll to position [229, 0]
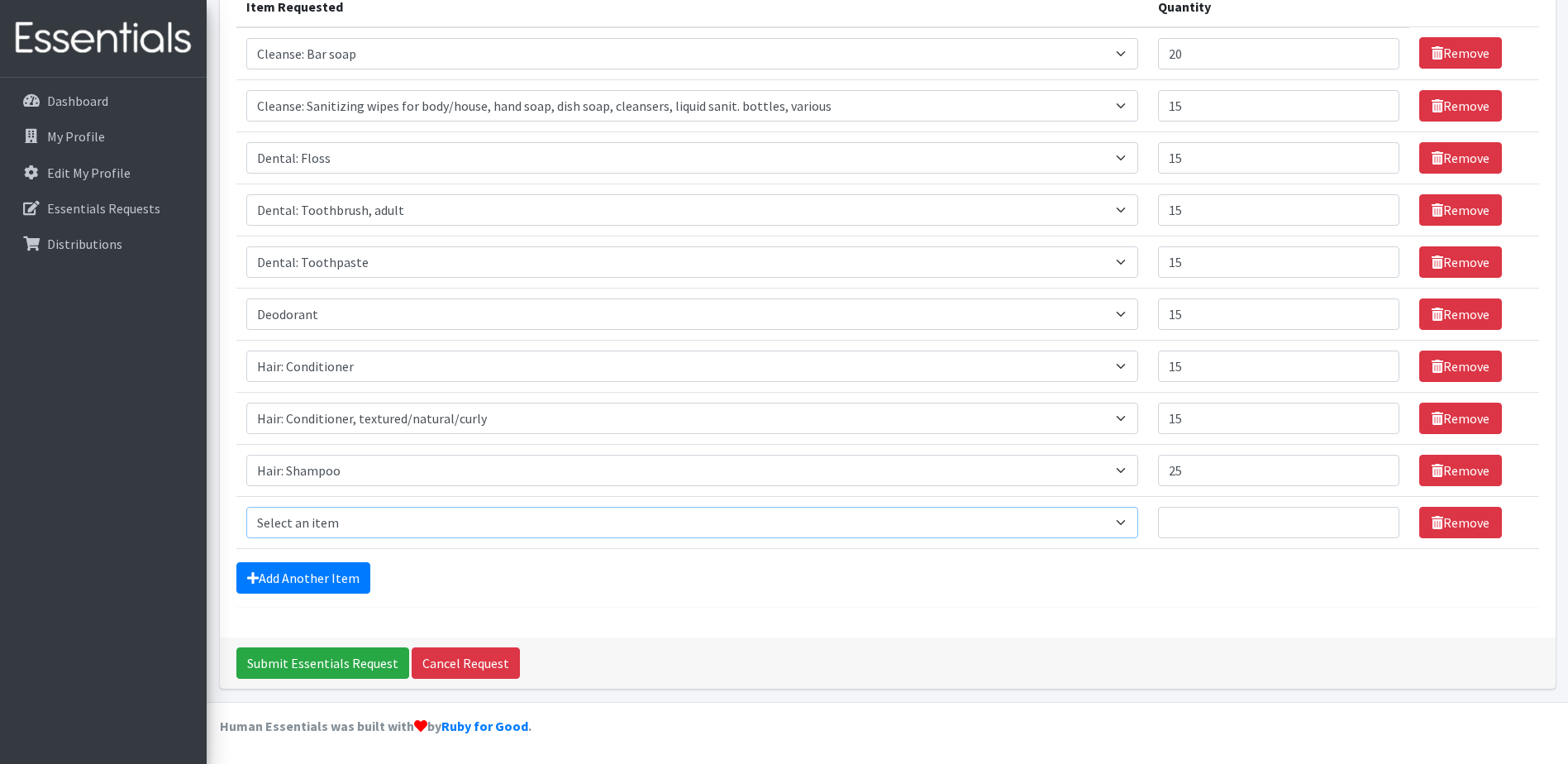
click at [284, 523] on select "Select an item Cleanse: Bar soap Cleanse: Sanitizing wipes for body/house, hand…" at bounding box center [693, 523] width 893 height 32
select select "15161"
click at [247, 507] on select "Select an item Cleanse: Bar soap Cleanse: Sanitizing wipes for body/house, hand…" at bounding box center [693, 523] width 893 height 32
click at [1237, 520] on input "Quantity" at bounding box center [1278, 523] width 241 height 32
type input "10"
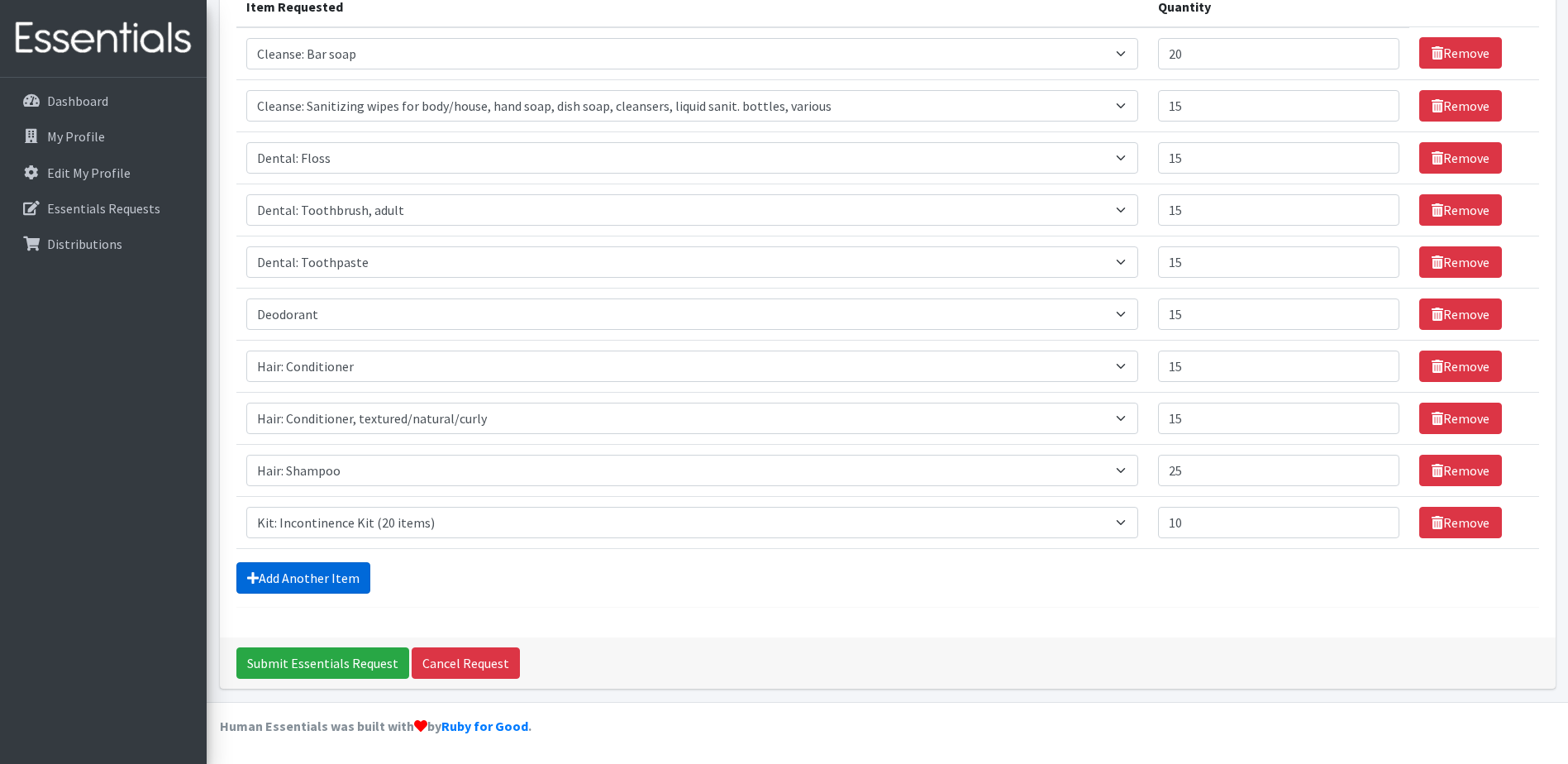
click at [268, 579] on link "Add Another Item" at bounding box center [304, 579] width 134 height 32
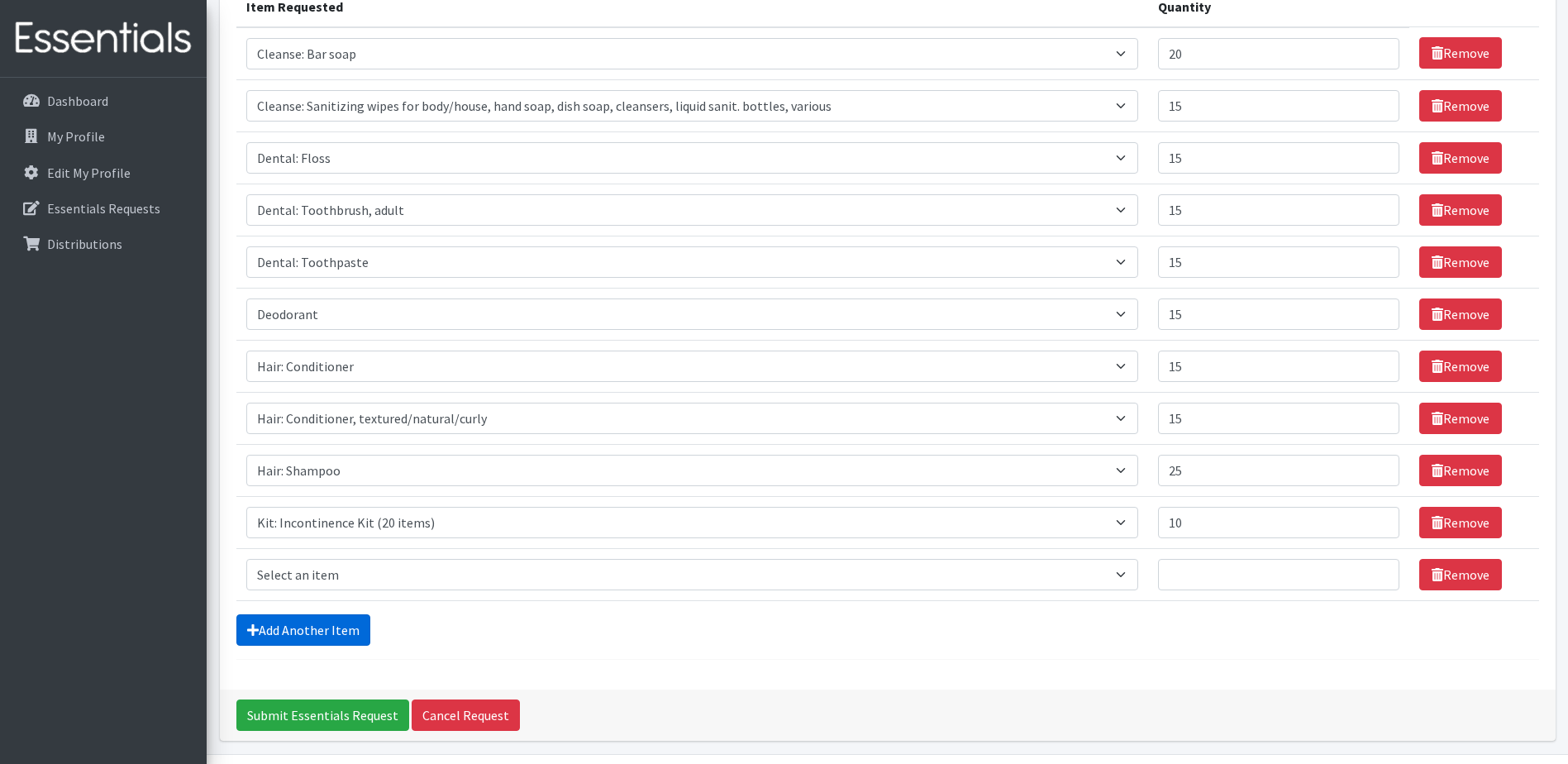
scroll to position [281, 0]
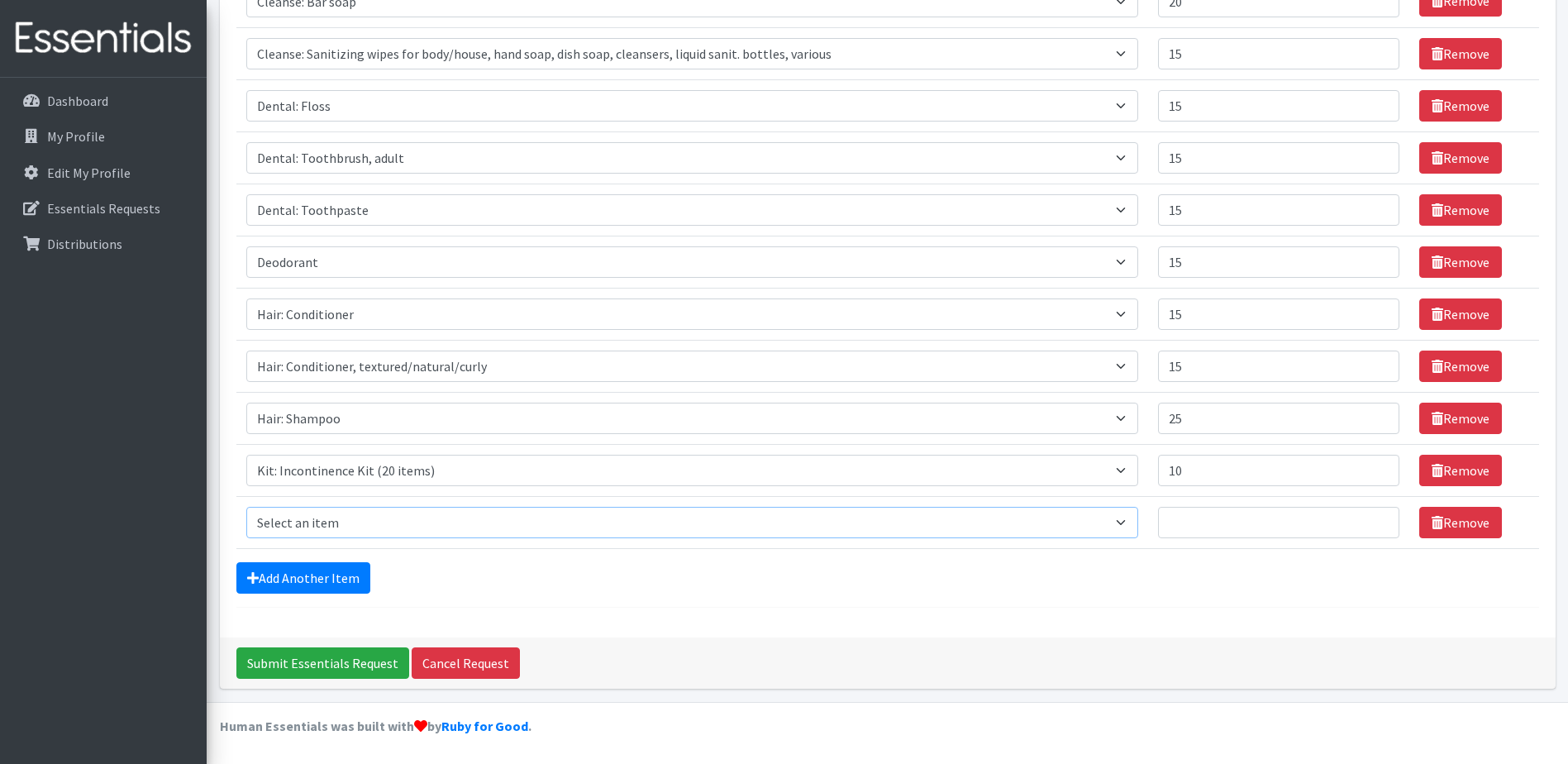
click at [281, 526] on select "Select an item Cleanse: Bar soap Cleanse: Sanitizing wipes for body/house, hand…" at bounding box center [693, 523] width 893 height 32
select select "15113"
click at [247, 507] on select "Select an item Cleanse: Bar soap Cleanse: Sanitizing wipes for body/house, hand…" at bounding box center [693, 523] width 893 height 32
click at [1185, 525] on input "Quantity" at bounding box center [1278, 523] width 241 height 32
type input "50"
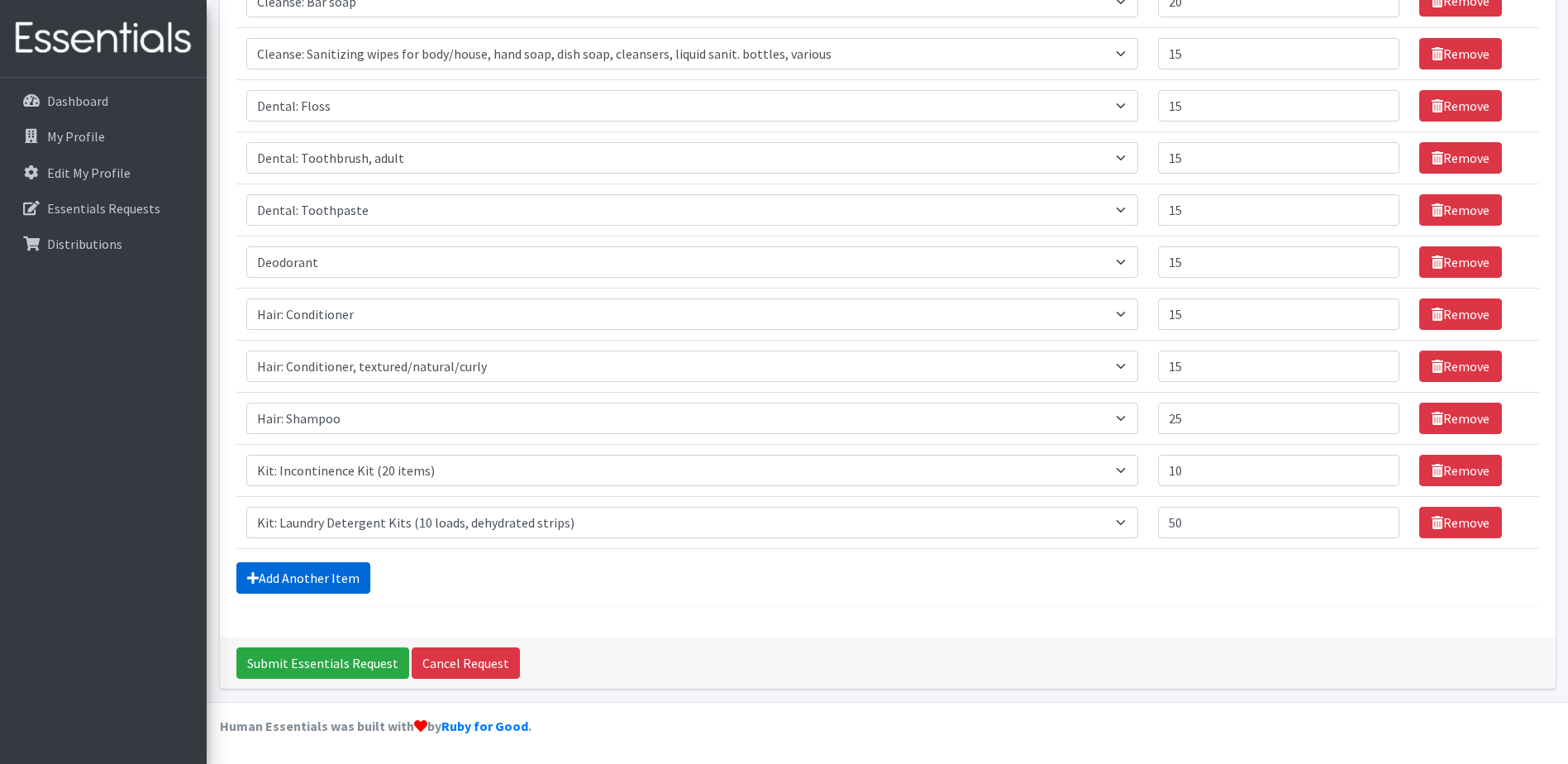
click at [269, 579] on link "Add Another Item" at bounding box center [304, 579] width 134 height 32
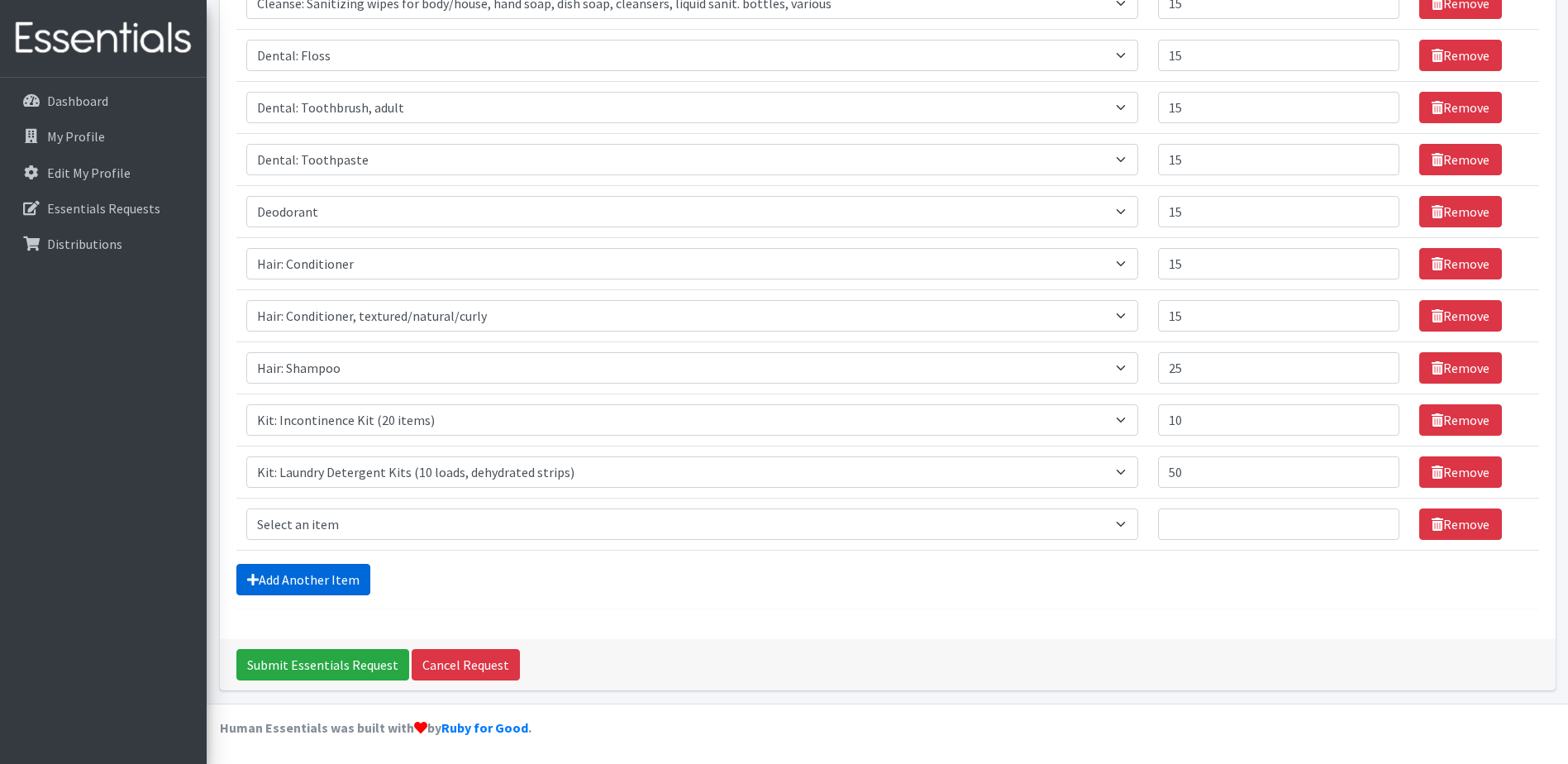
scroll to position [334, 0]
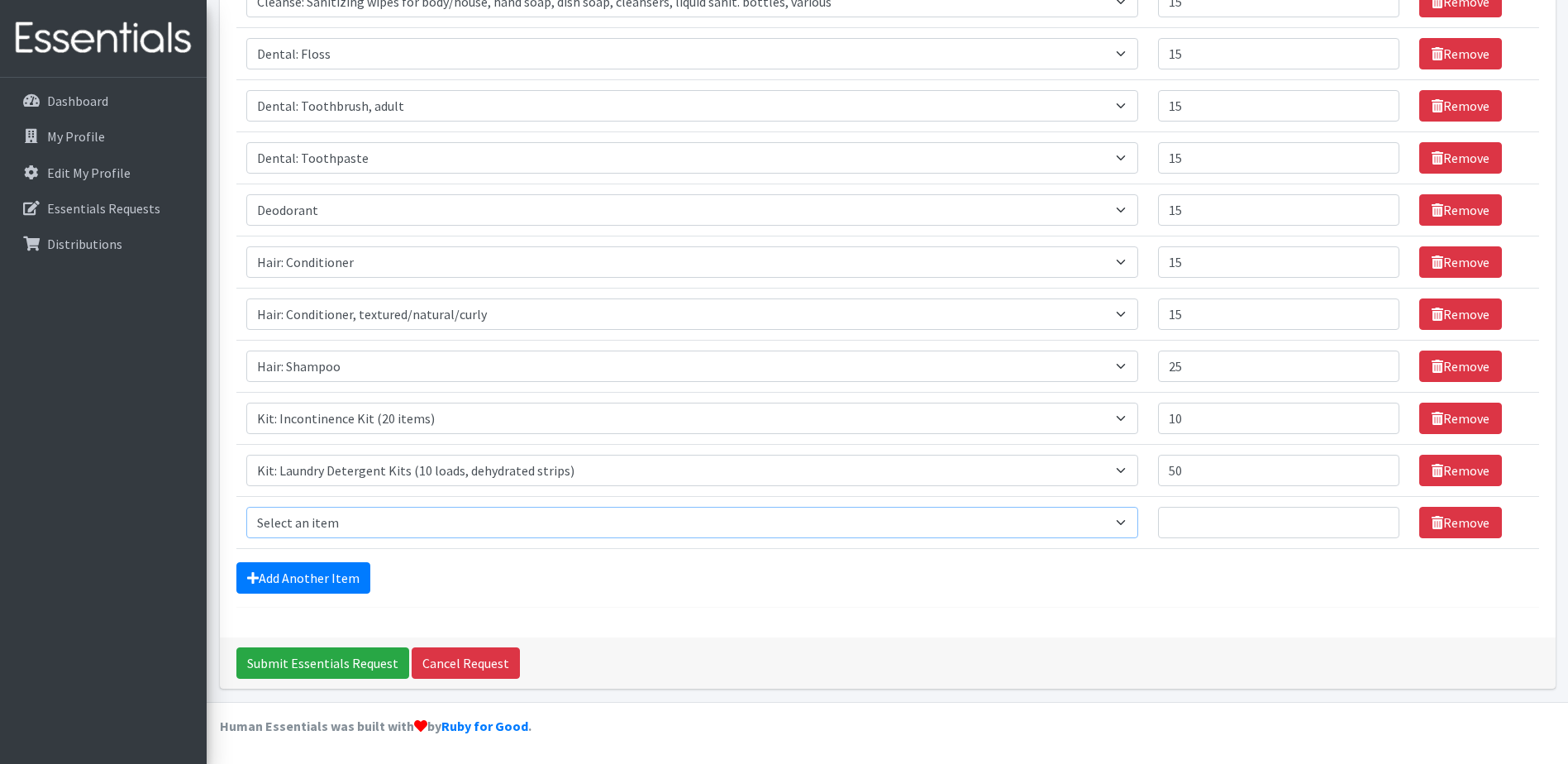
click at [290, 526] on select "Select an item Cleanse: Bar soap Cleanse: Sanitizing wipes for body/house, hand…" at bounding box center [693, 523] width 893 height 32
select select "12020"
click at [247, 507] on select "Select an item Cleanse: Bar soap Cleanse: Sanitizing wipes for body/house, hand…" at bounding box center [693, 523] width 893 height 32
click at [1179, 531] on input "Quantity" at bounding box center [1278, 523] width 241 height 32
type input "15"
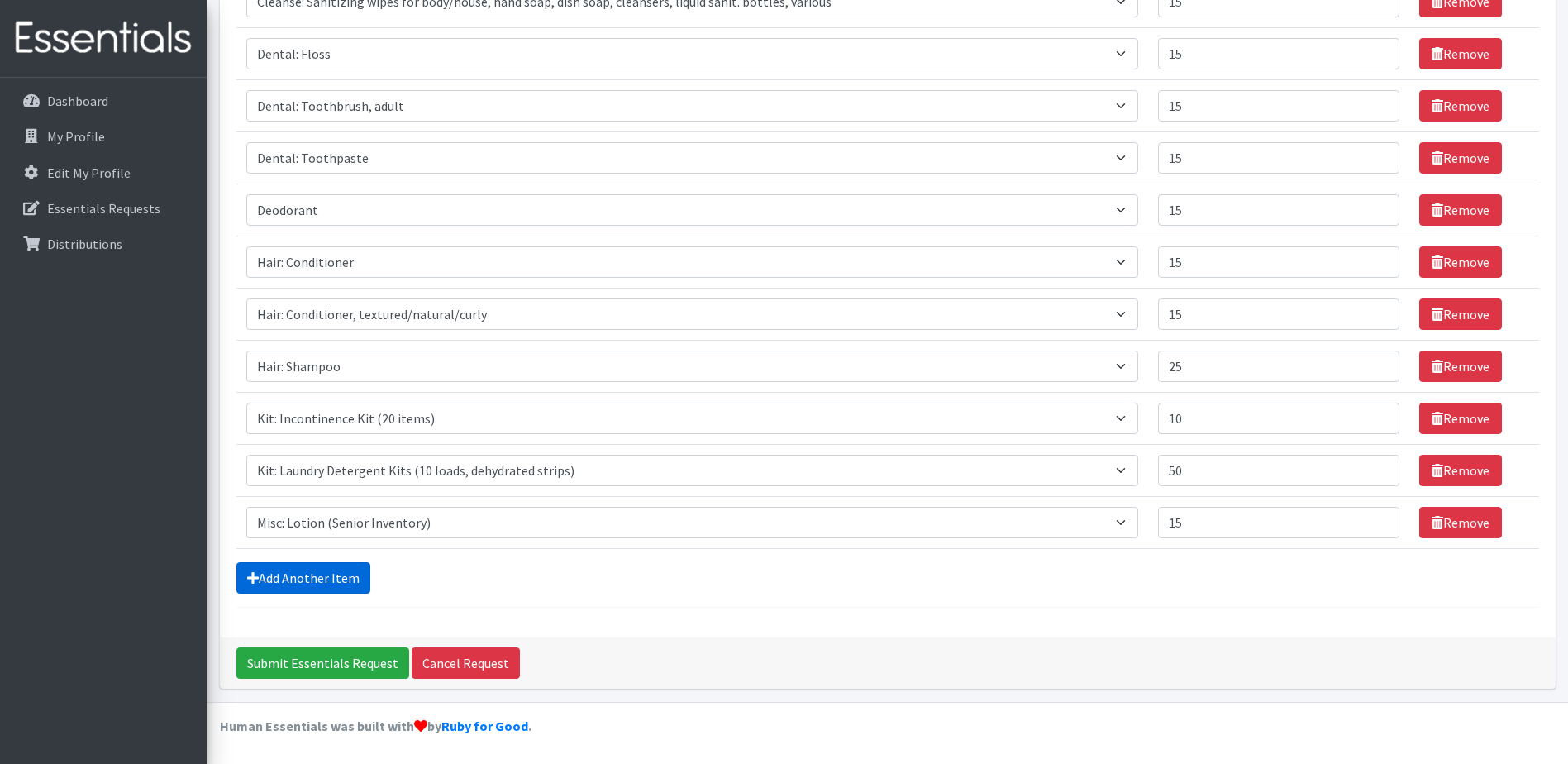
click at [298, 580] on link "Add Another Item" at bounding box center [304, 579] width 134 height 32
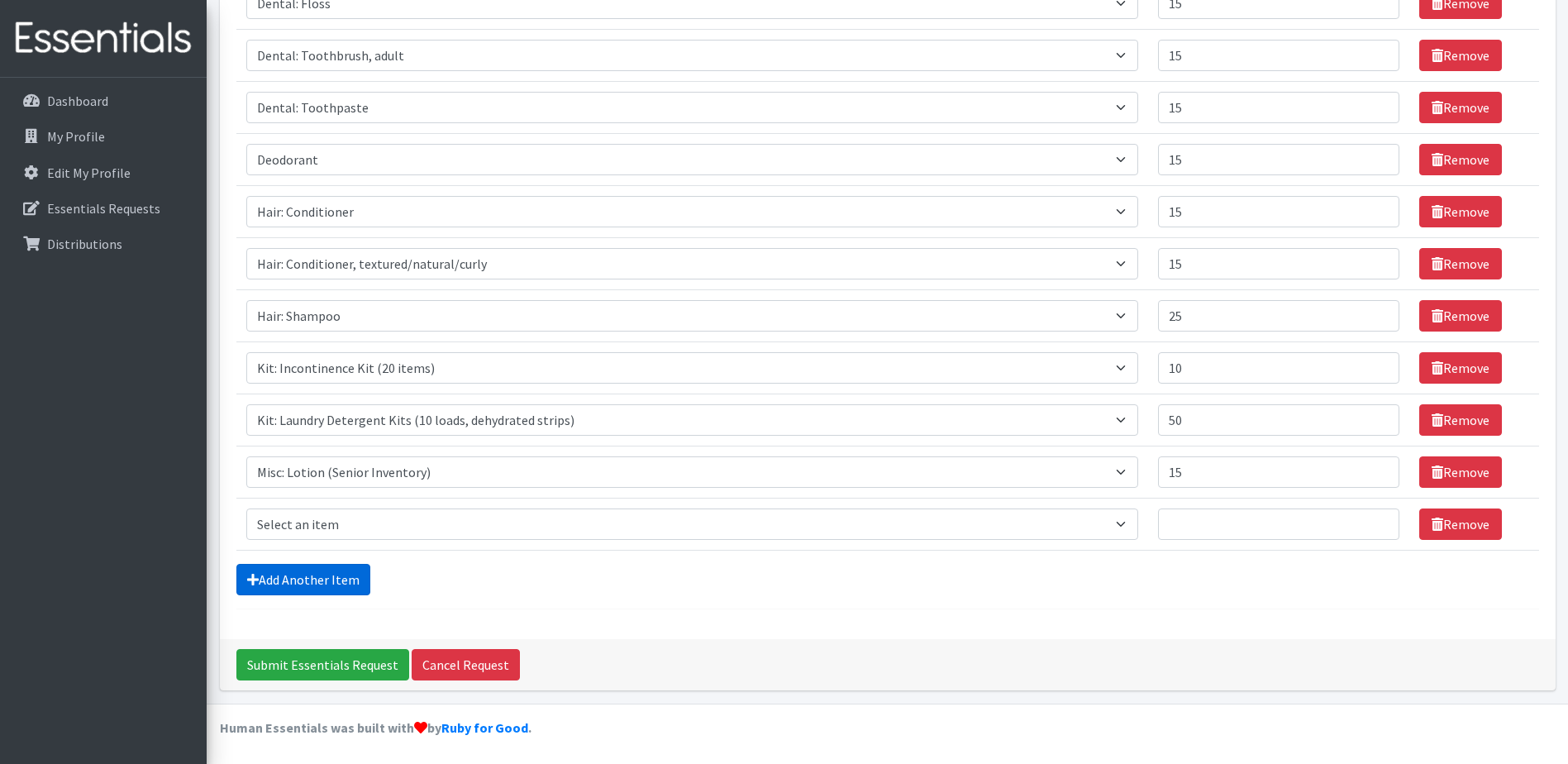
scroll to position [386, 0]
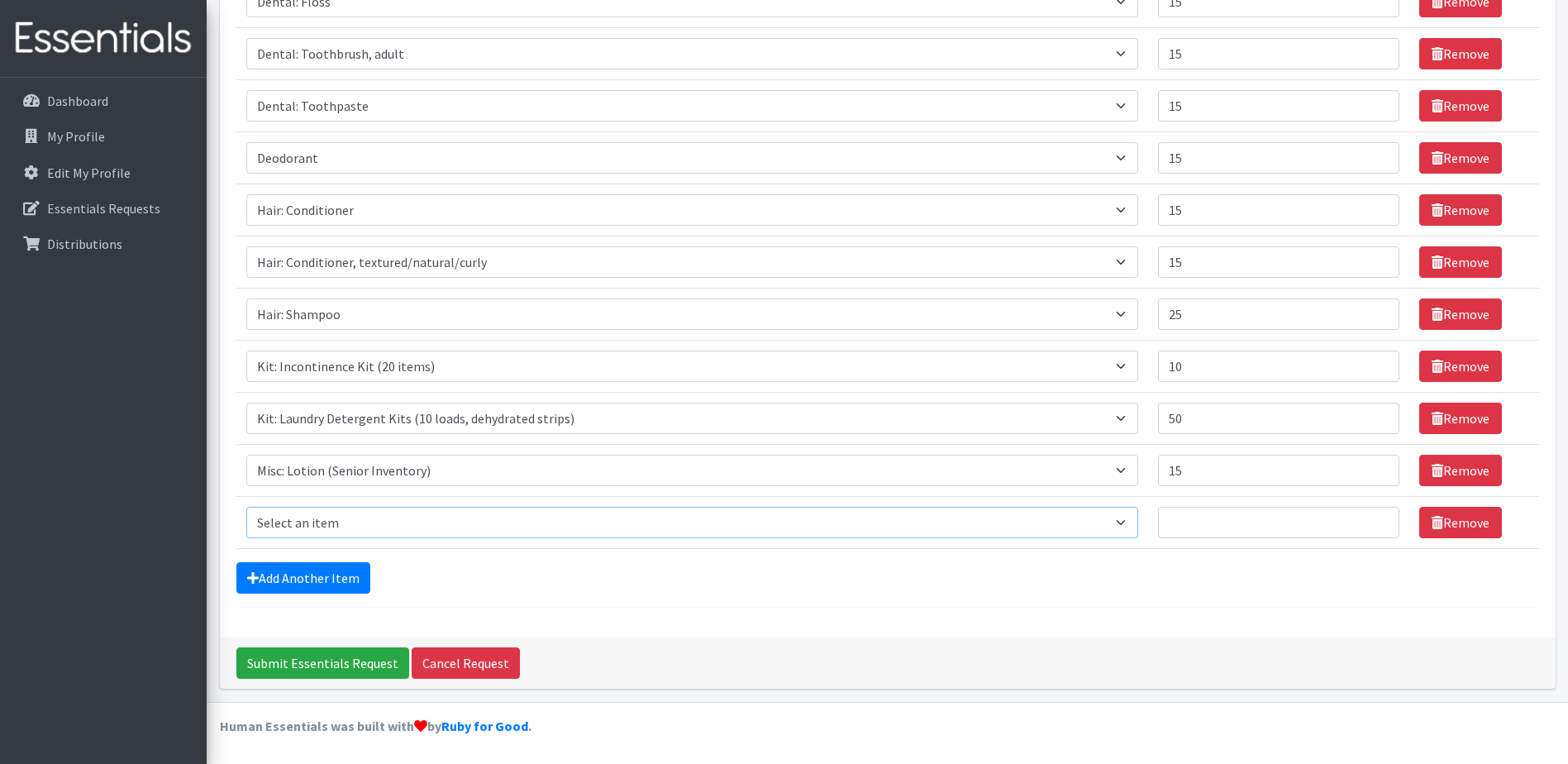
click at [291, 525] on select "Select an item Cleanse: Bar soap Cleanse: Sanitizing wipes for body/house, hand…" at bounding box center [693, 523] width 893 height 32
select select "15551"
click at [247, 507] on select "Select an item Cleanse: Bar soap Cleanse: Sanitizing wipes for body/house, hand…" at bounding box center [693, 523] width 893 height 32
click at [1179, 520] on input "Quantity" at bounding box center [1278, 523] width 241 height 32
type input "30"
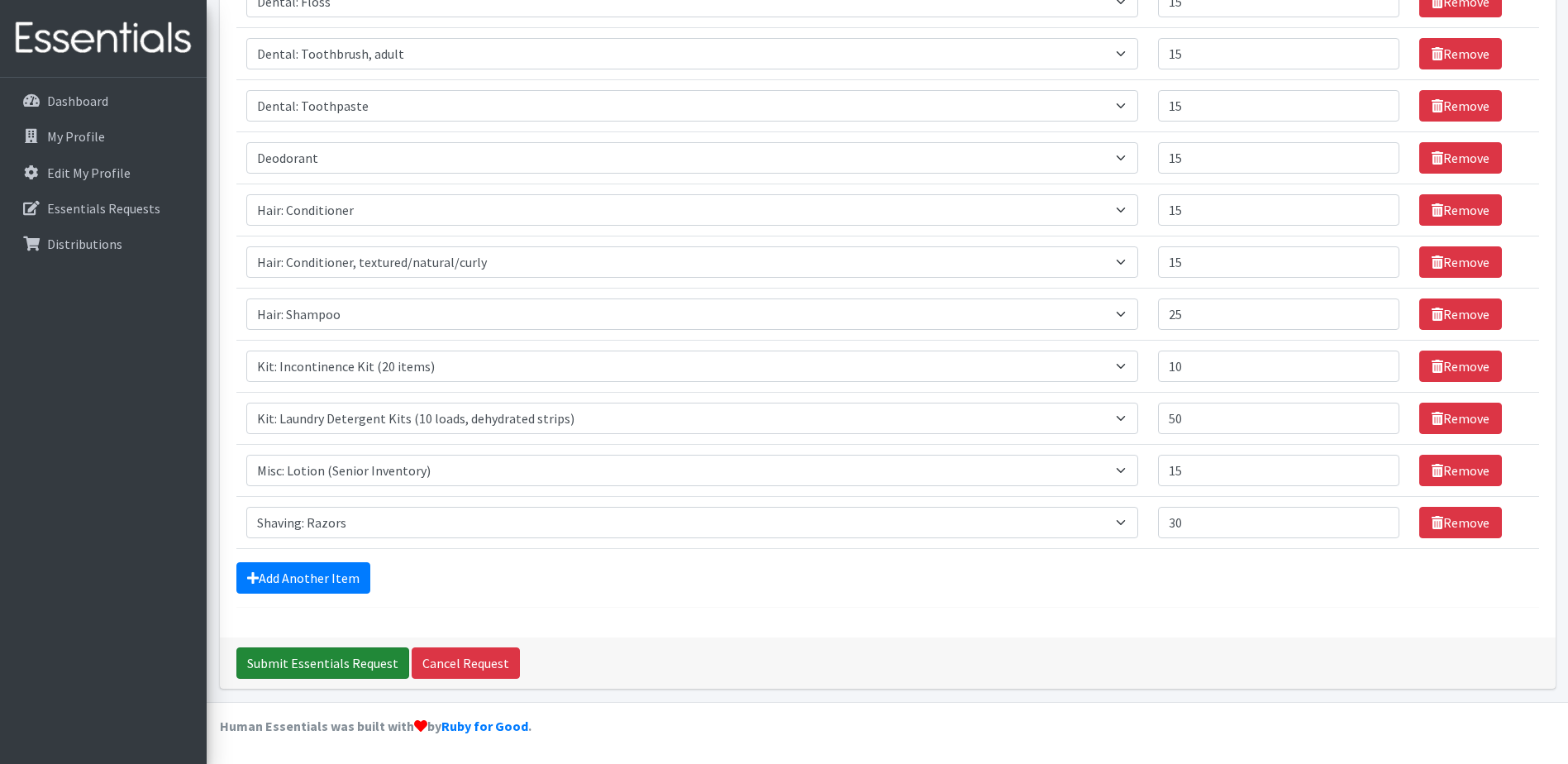
click at [379, 657] on input "Submit Essentials Request" at bounding box center [323, 663] width 173 height 32
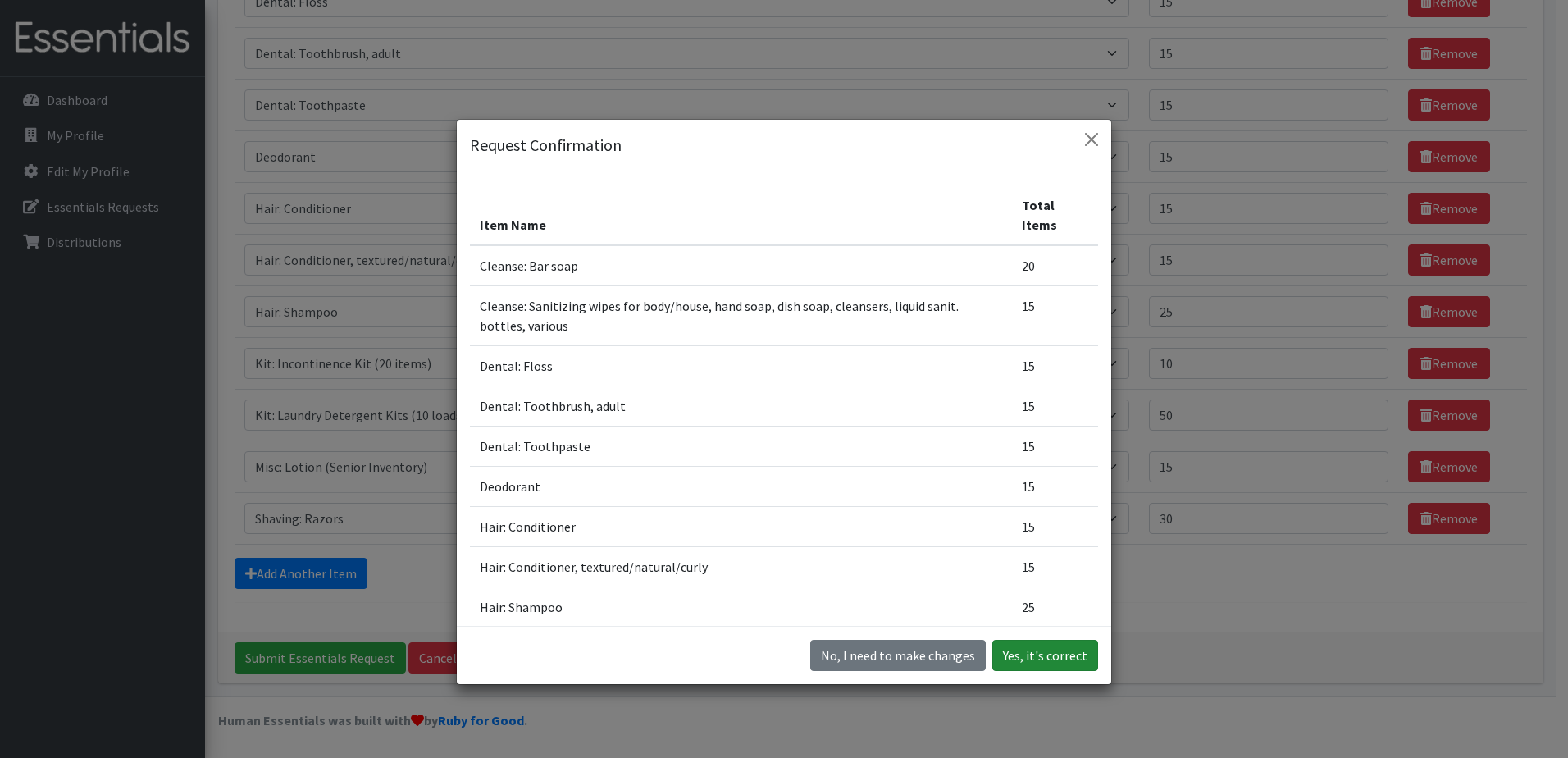
click at [1019, 659] on button "Yes, it's correct" at bounding box center [1045, 655] width 106 height 31
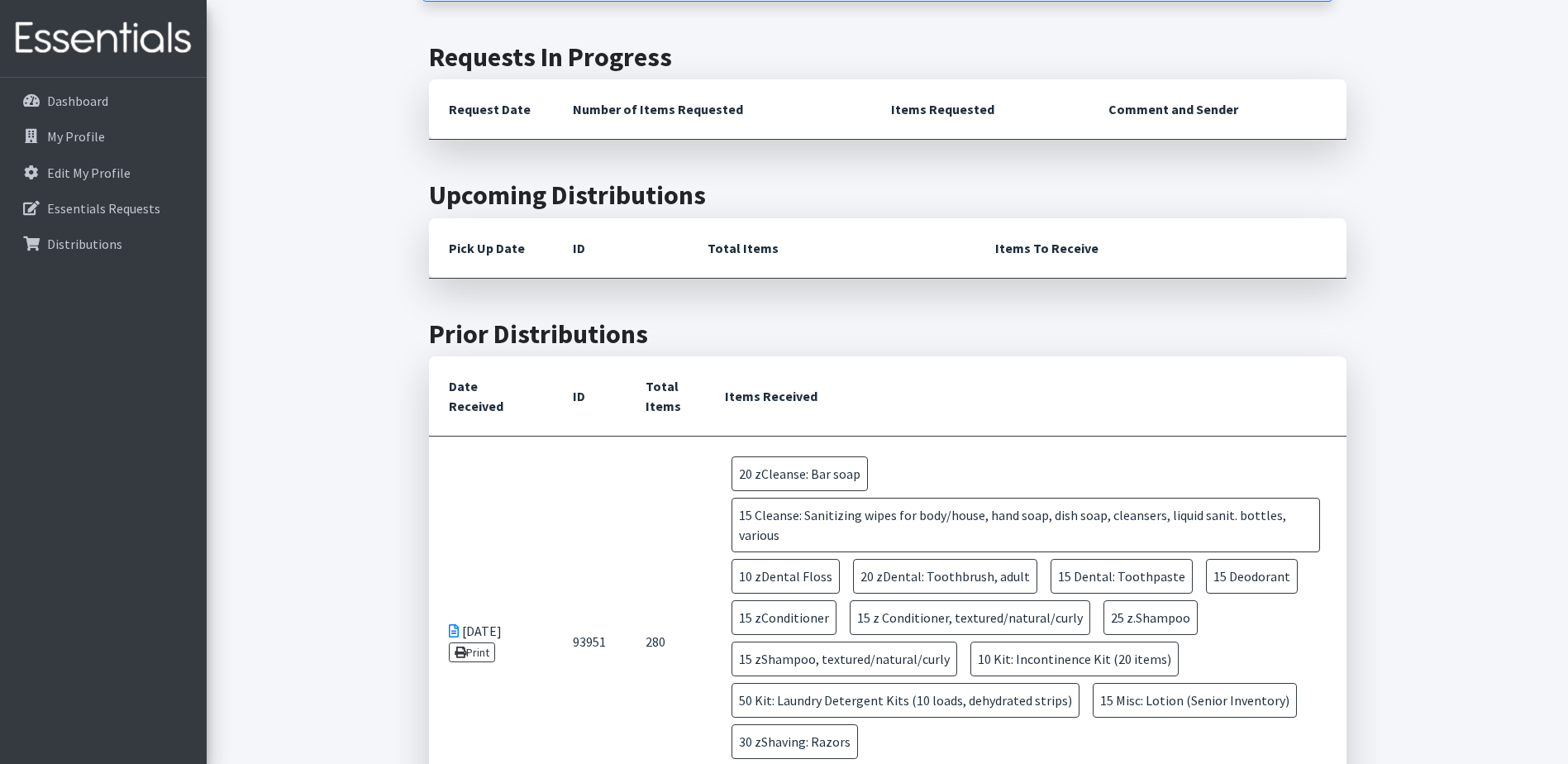
scroll to position [497, 0]
